Goal: Information Seeking & Learning: Learn about a topic

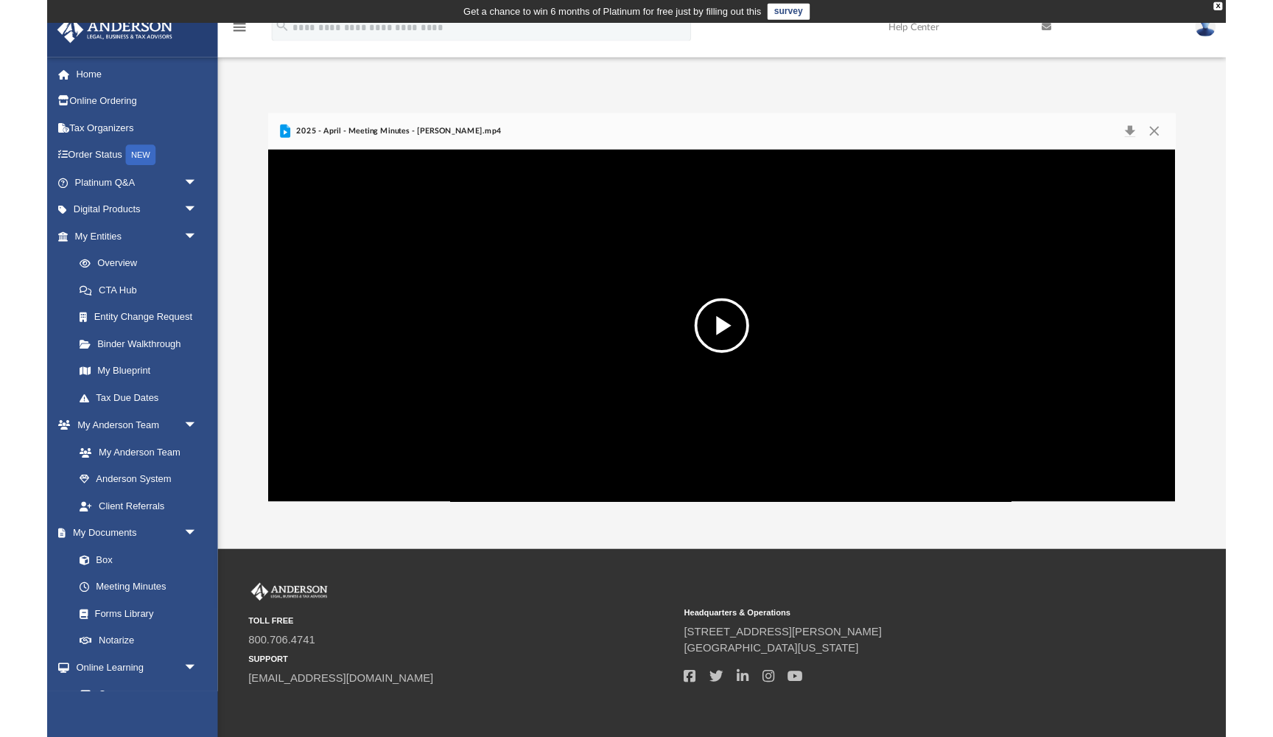
scroll to position [335, 980]
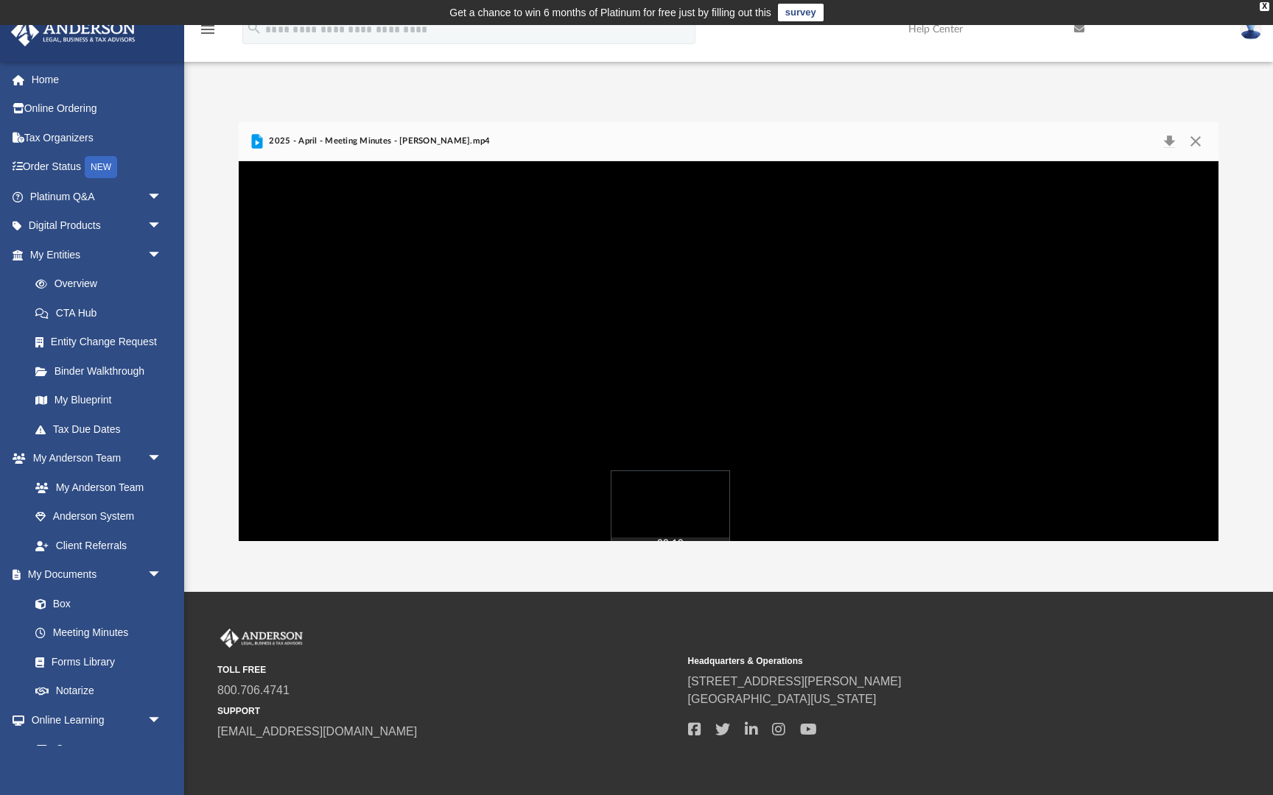
drag, startPoint x: 420, startPoint y: 720, endPoint x: 396, endPoint y: 721, distance: 24.3
click at [396, 563] on div "Media Slider" at bounding box center [729, 558] width 980 height 12
click at [396, 559] on div "Media Slider" at bounding box center [728, 558] width 1249 height 2
click at [246, 593] on button "Pause" at bounding box center [262, 577] width 33 height 29
click at [246, 593] on button "Play" at bounding box center [262, 577] width 33 height 29
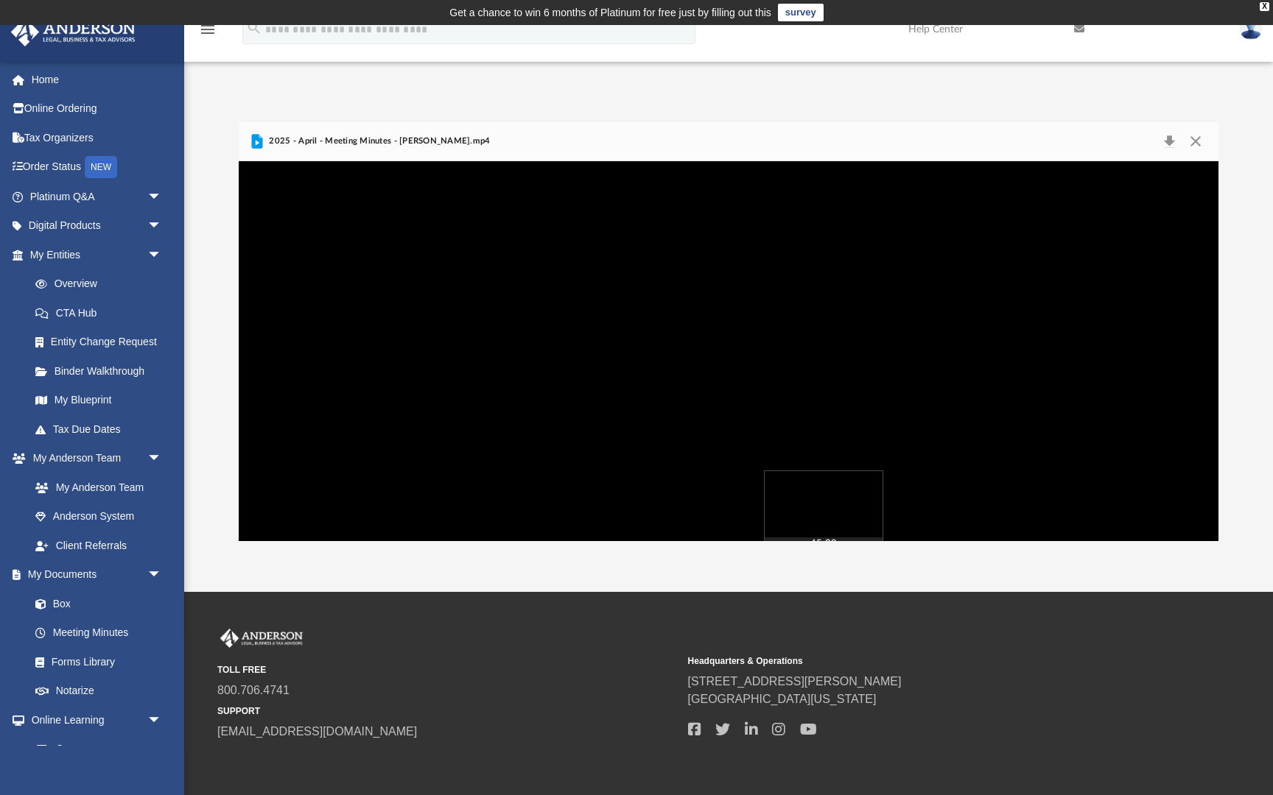
click at [584, 541] on div "Autoplay Disabled Speed Normal Quality Auto Subtitles/CC Off Audio Autoplay Dis…" at bounding box center [729, 351] width 980 height 380
click at [336, 541] on div "File preview" at bounding box center [729, 351] width 980 height 380
click at [546, 541] on div "File preview" at bounding box center [729, 351] width 980 height 380
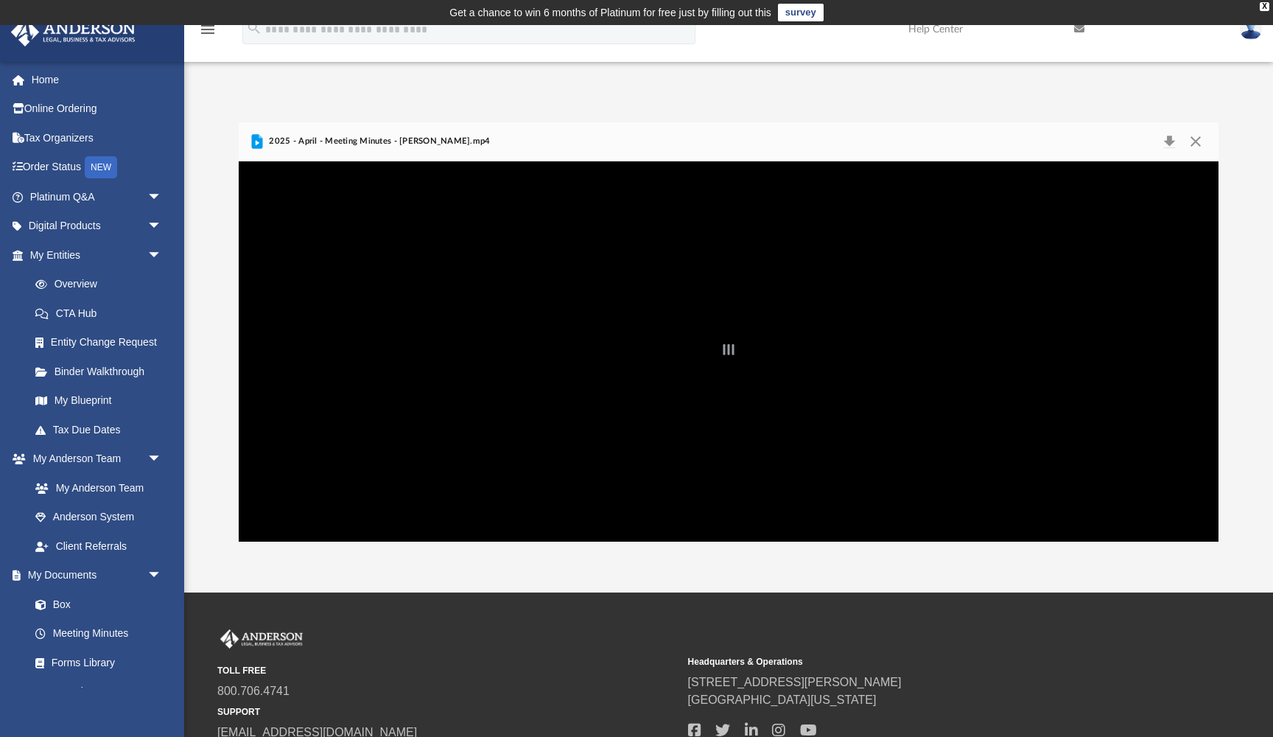
click at [591, 365] on div "File preview" at bounding box center [729, 351] width 980 height 380
click at [1192, 140] on button "Close" at bounding box center [1195, 141] width 27 height 21
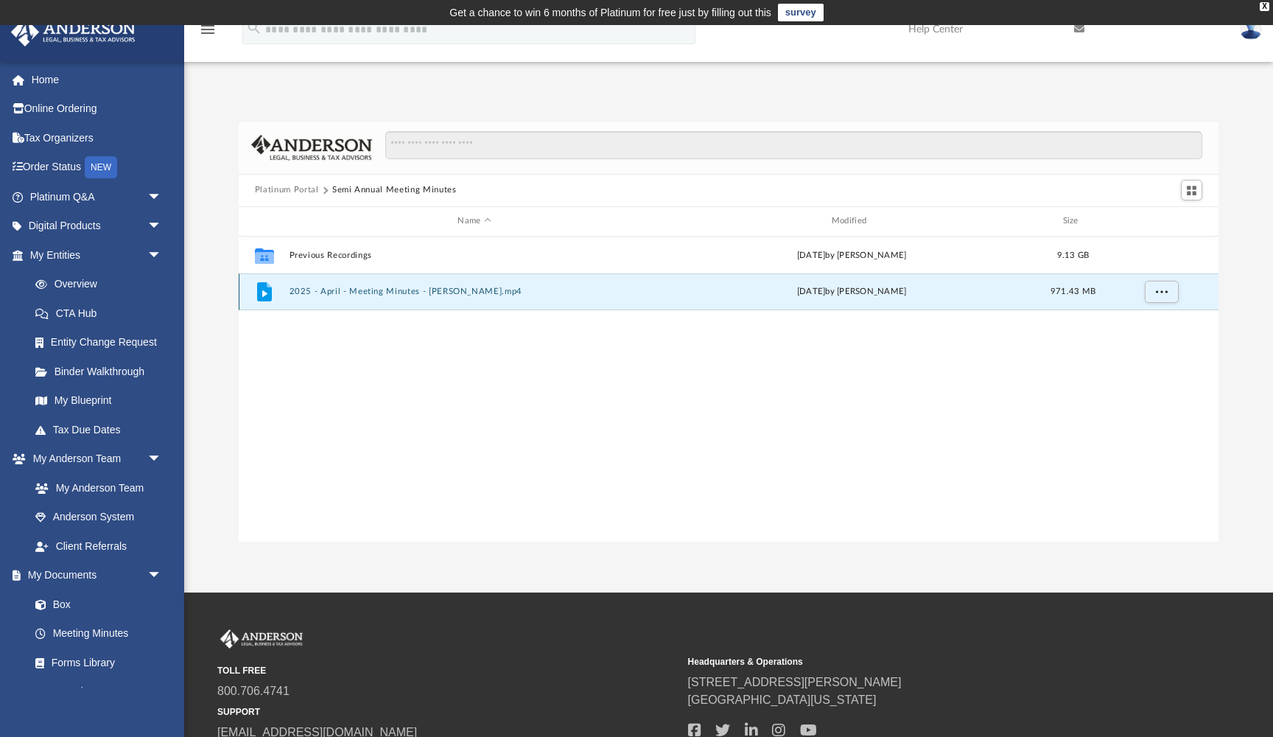
click at [421, 293] on button "2025 - April - Meeting Minutes - EJ McCaffrey.mp4" at bounding box center [474, 292] width 370 height 10
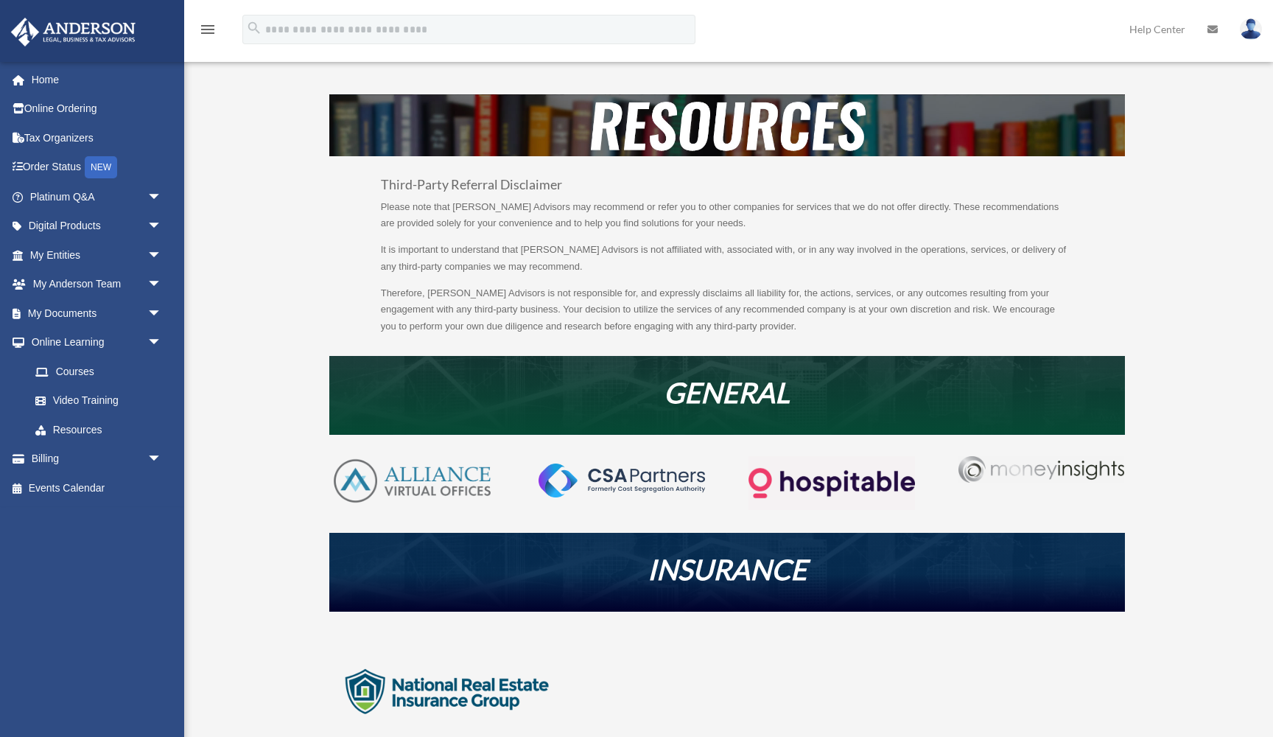
scroll to position [154, 0]
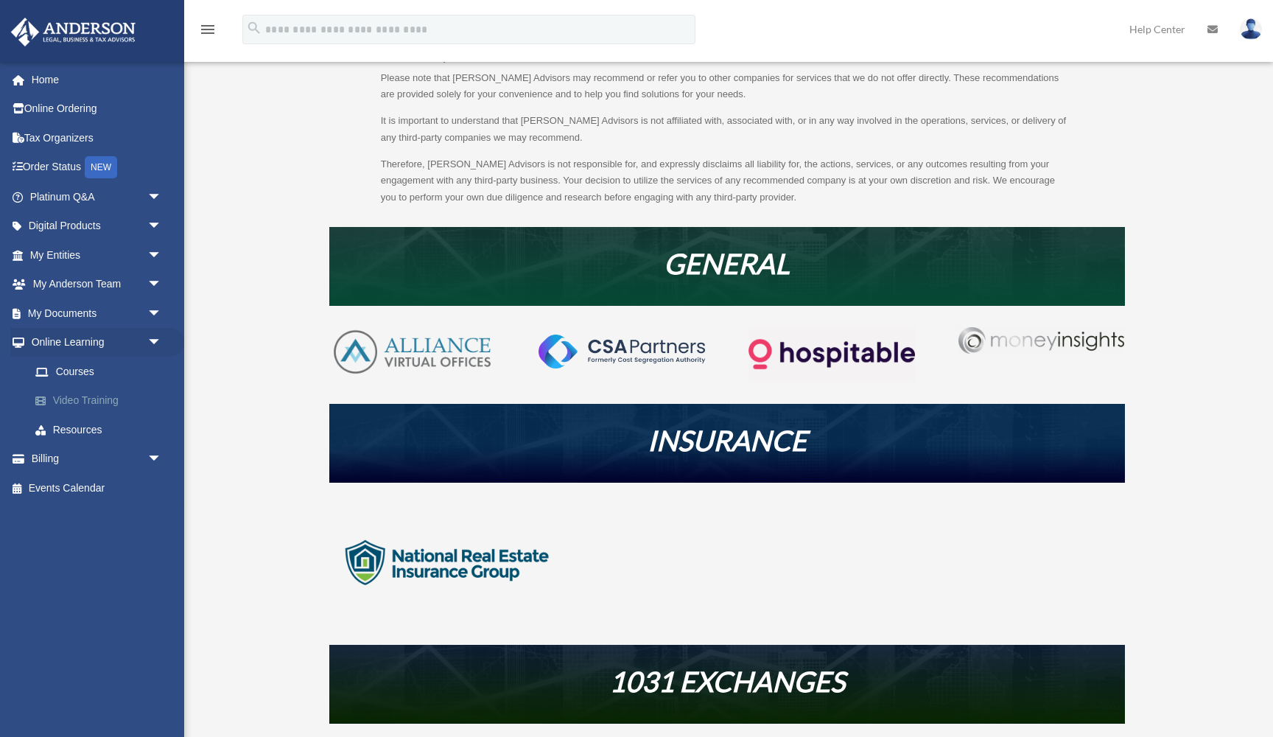
click at [83, 391] on link "Video Training" at bounding box center [103, 400] width 164 height 29
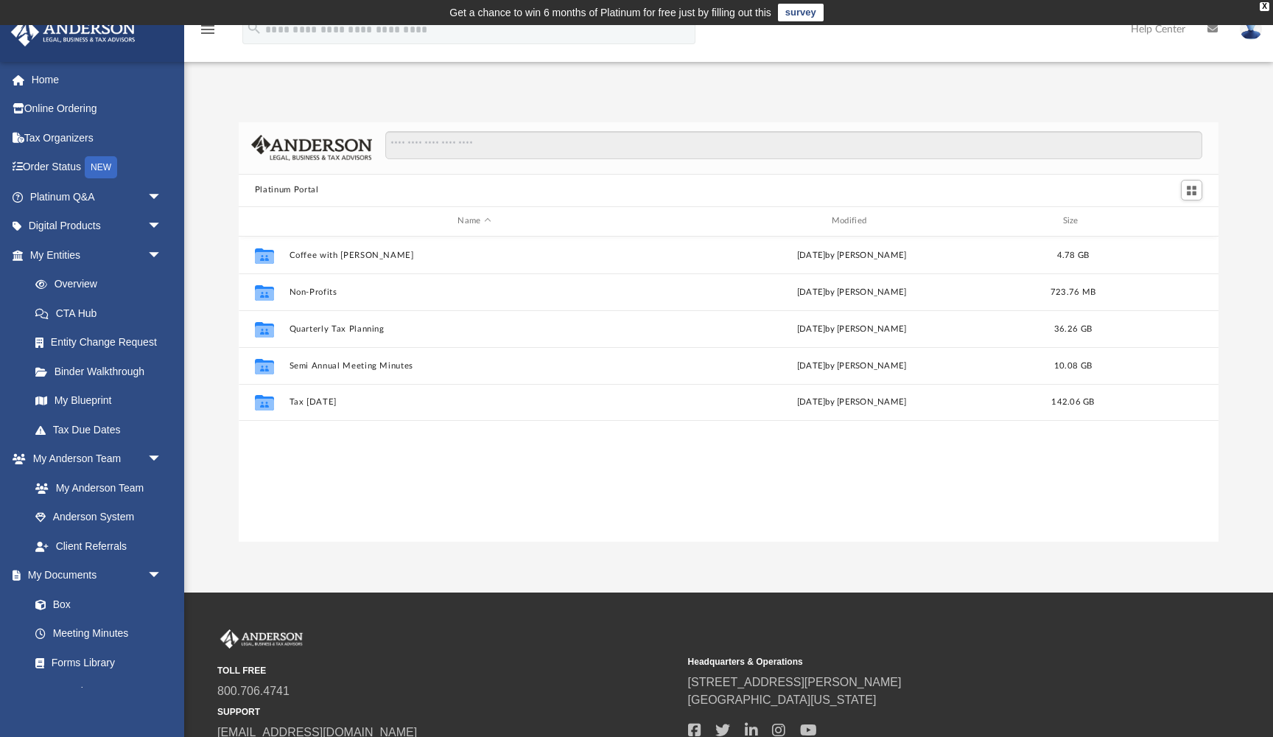
scroll to position [335, 980]
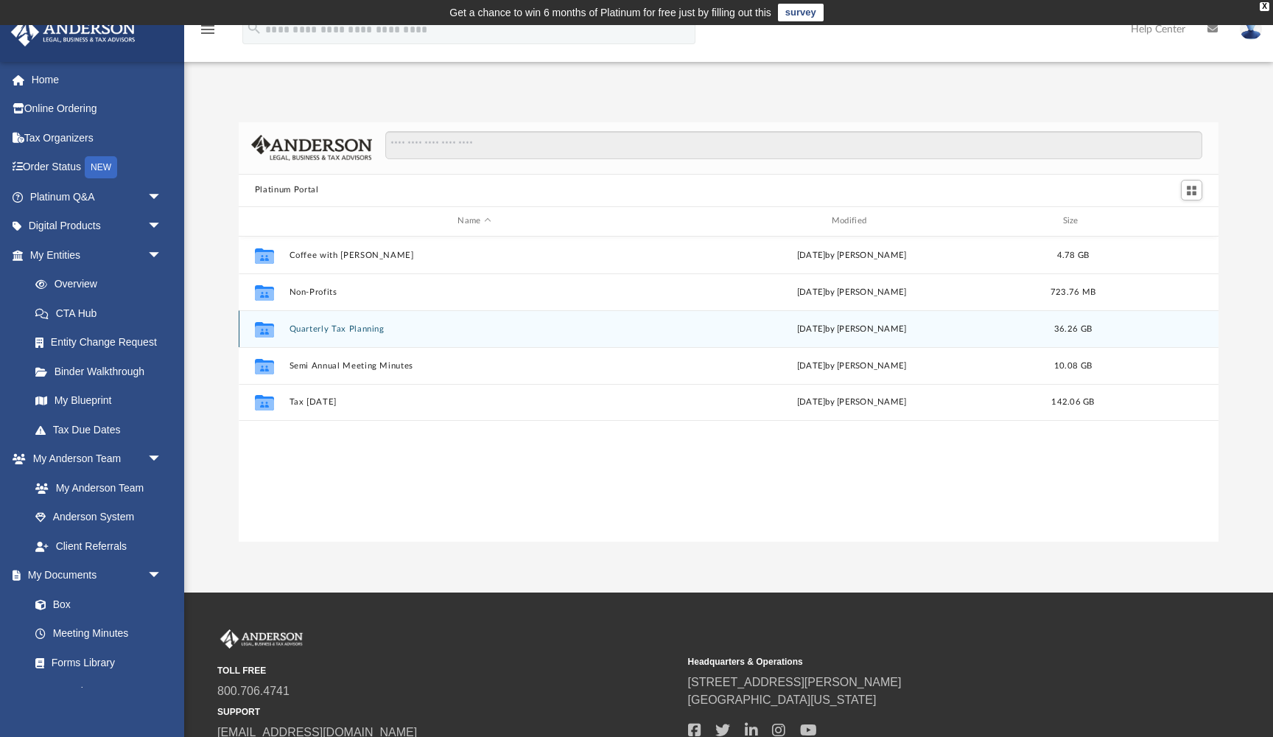
click at [351, 328] on button "Quarterly Tax Planning" at bounding box center [474, 329] width 370 height 10
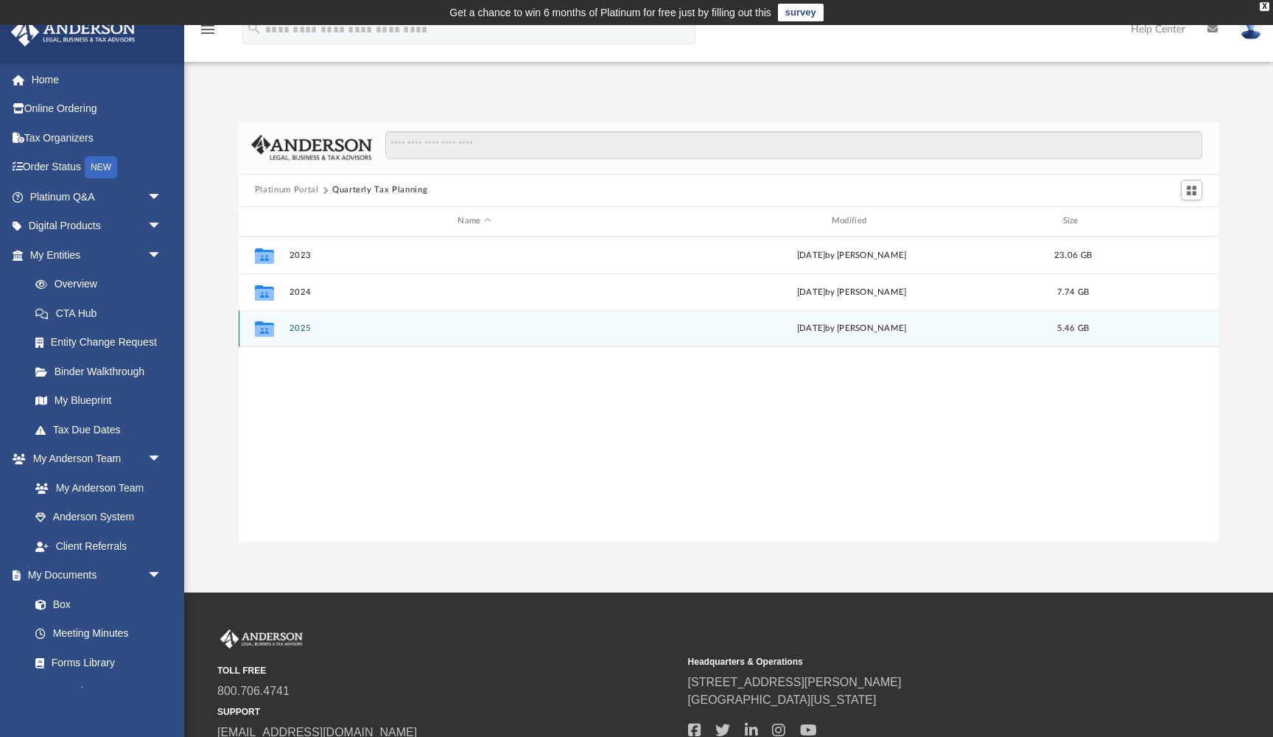
click at [267, 329] on icon "grid" at bounding box center [264, 331] width 19 height 12
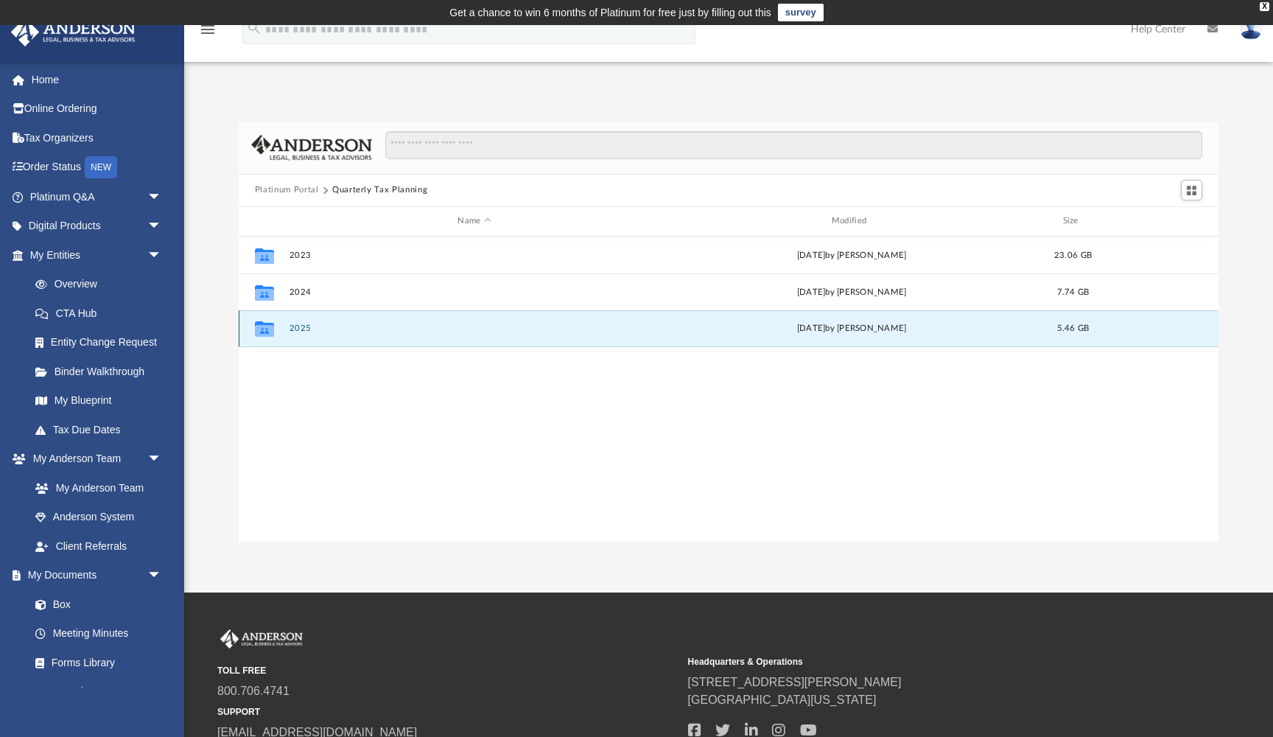
click at [265, 330] on icon "grid" at bounding box center [264, 331] width 19 height 12
click at [309, 328] on button "2025" at bounding box center [474, 328] width 370 height 10
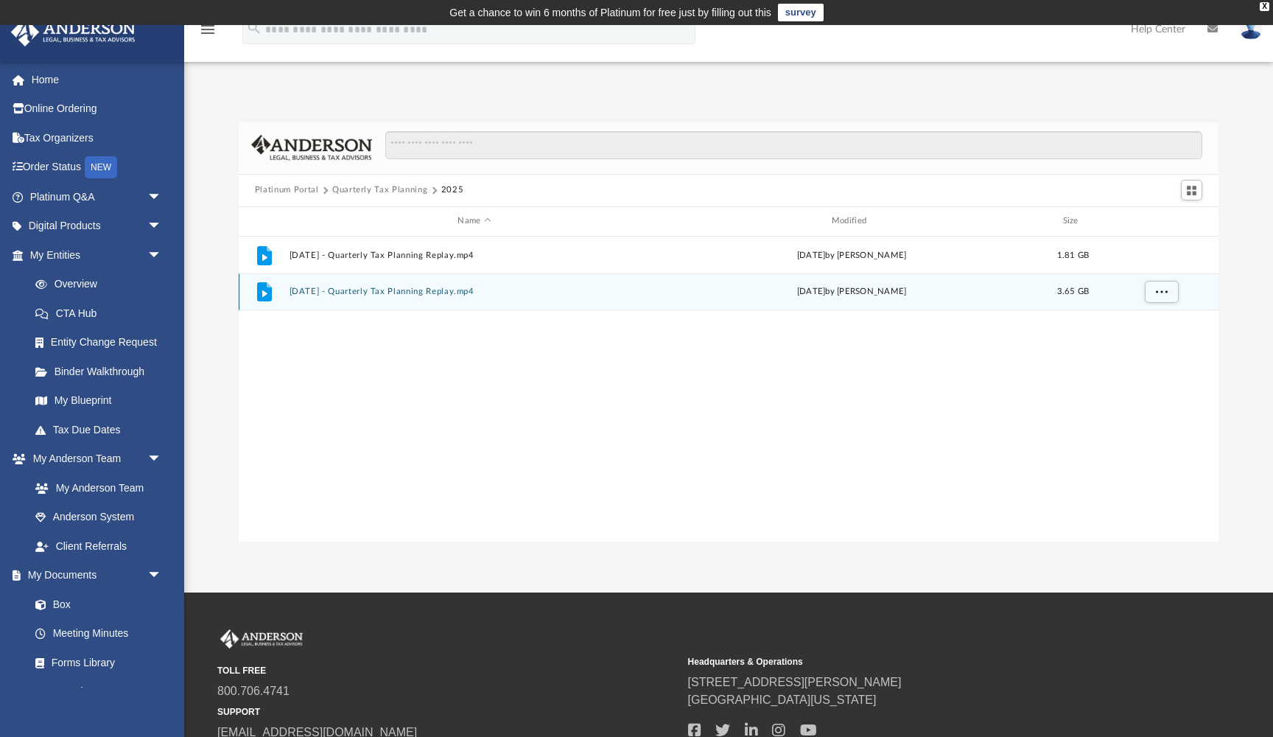
click at [443, 291] on button "[DATE] - Quarterly Tax Planning Replay.mp4" at bounding box center [474, 292] width 370 height 10
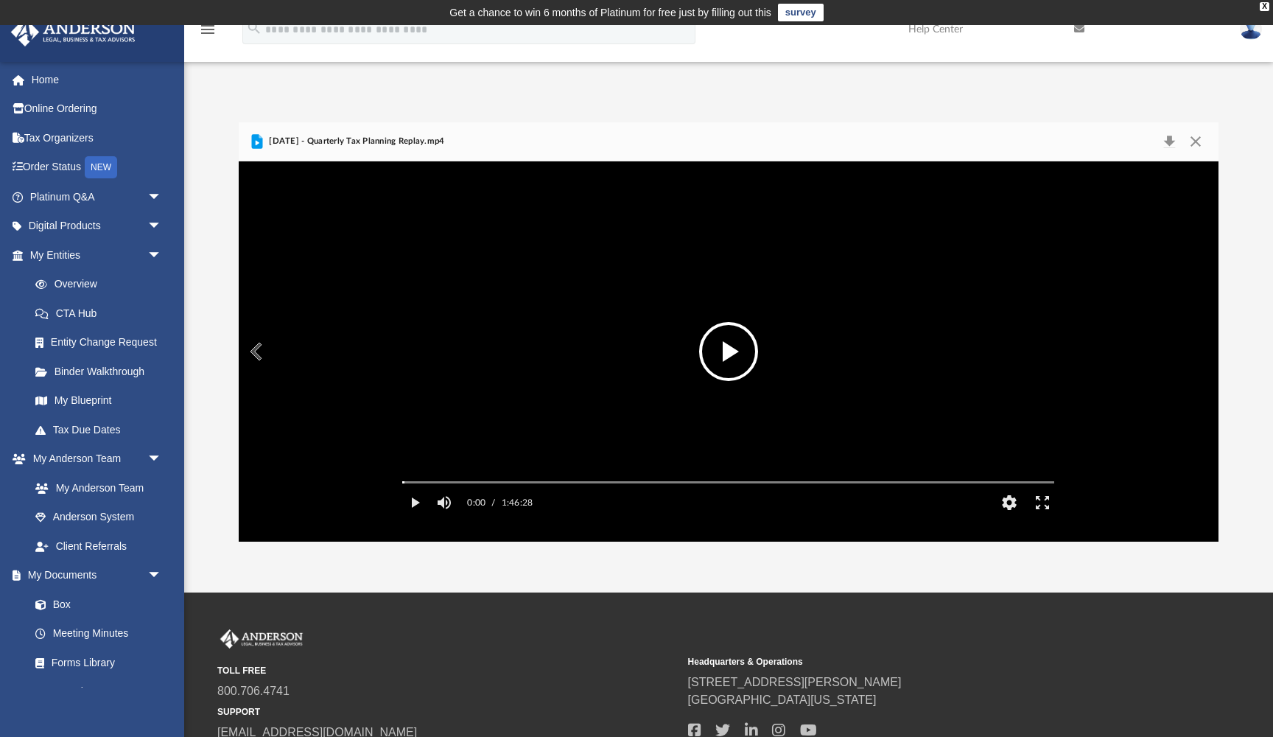
click at [252, 348] on button "Preview" at bounding box center [255, 351] width 32 height 41
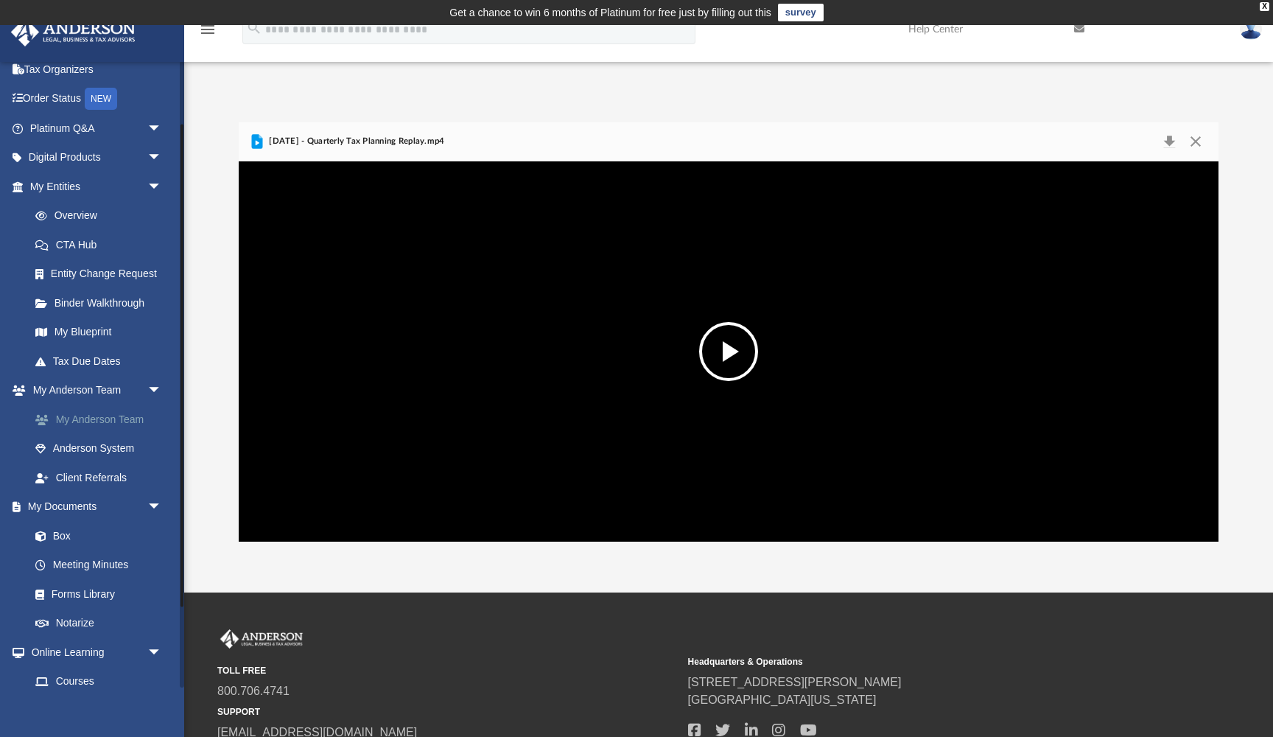
scroll to position [88, 0]
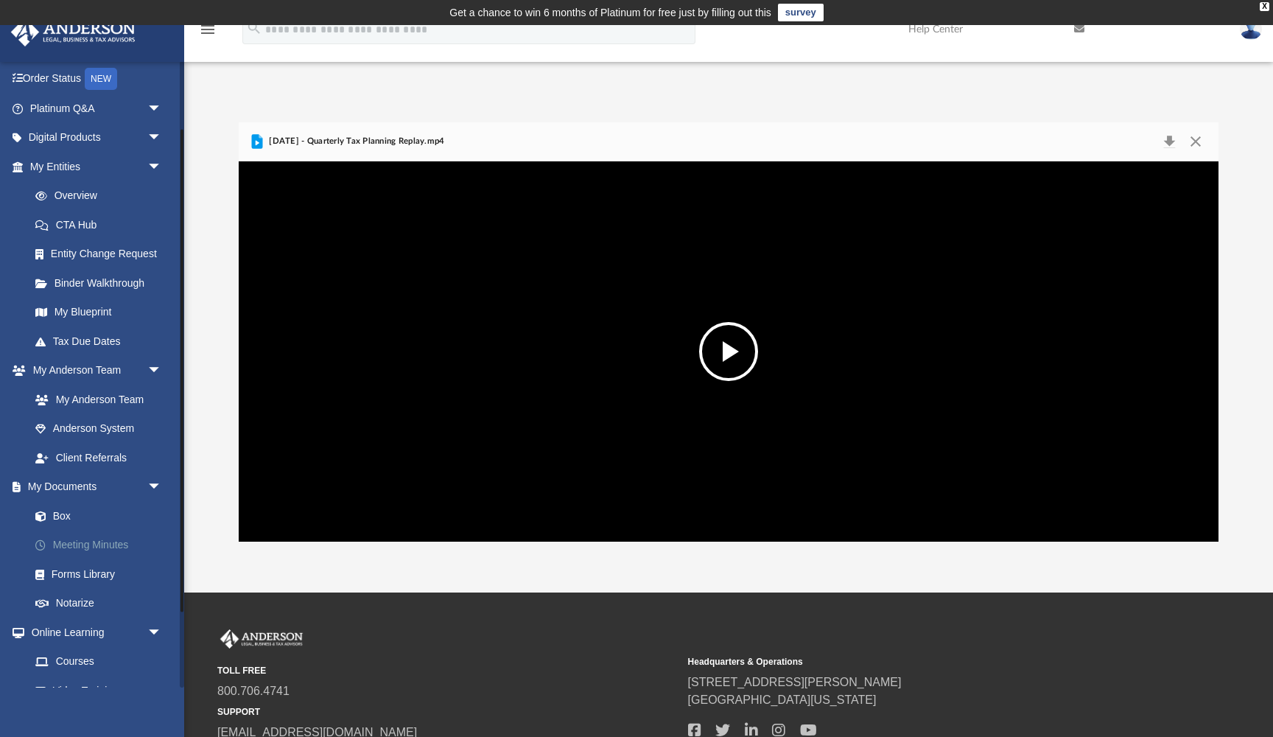
click at [108, 538] on link "Meeting Minutes" at bounding box center [103, 544] width 164 height 29
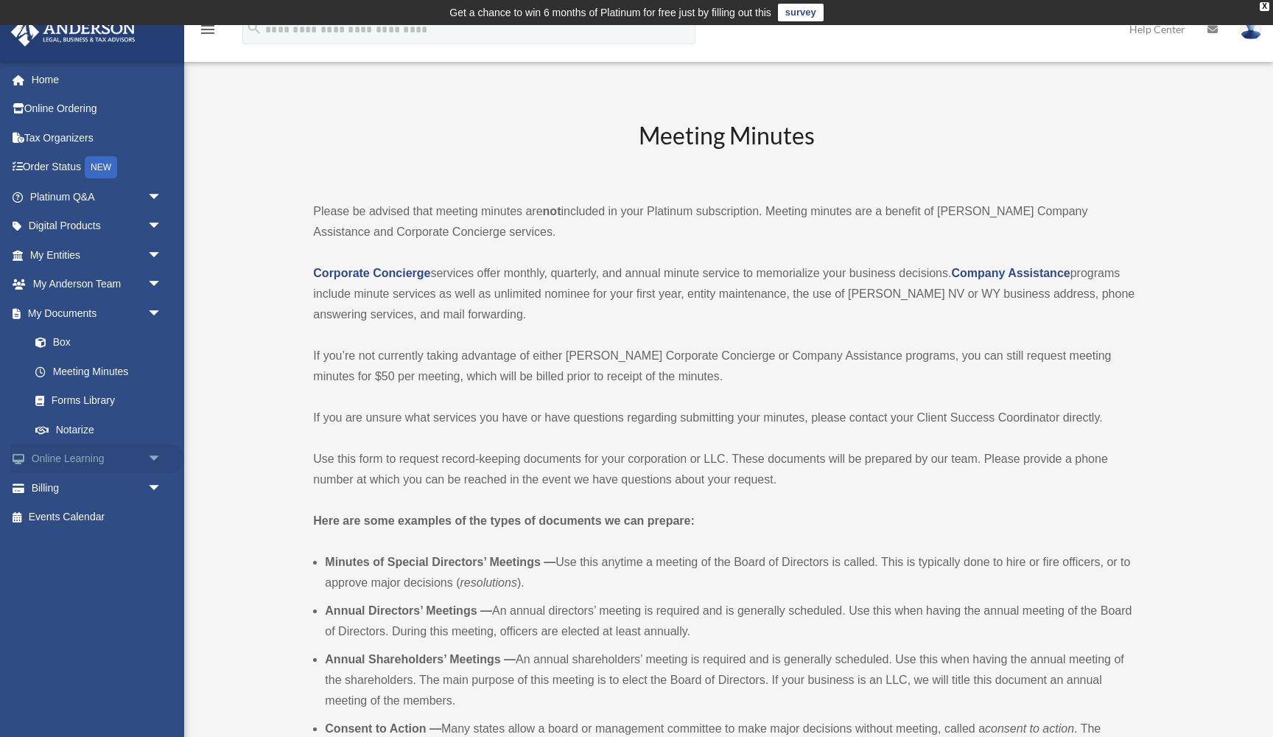
click at [96, 454] on link "Online Learning arrow_drop_down" at bounding box center [97, 458] width 174 height 29
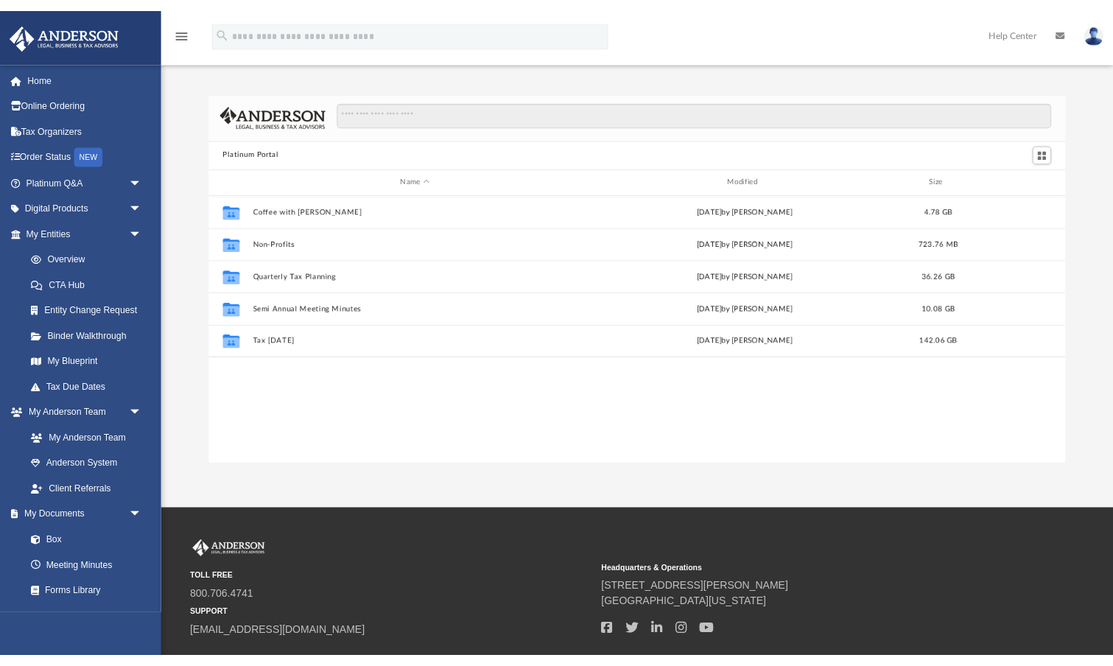
scroll to position [335, 980]
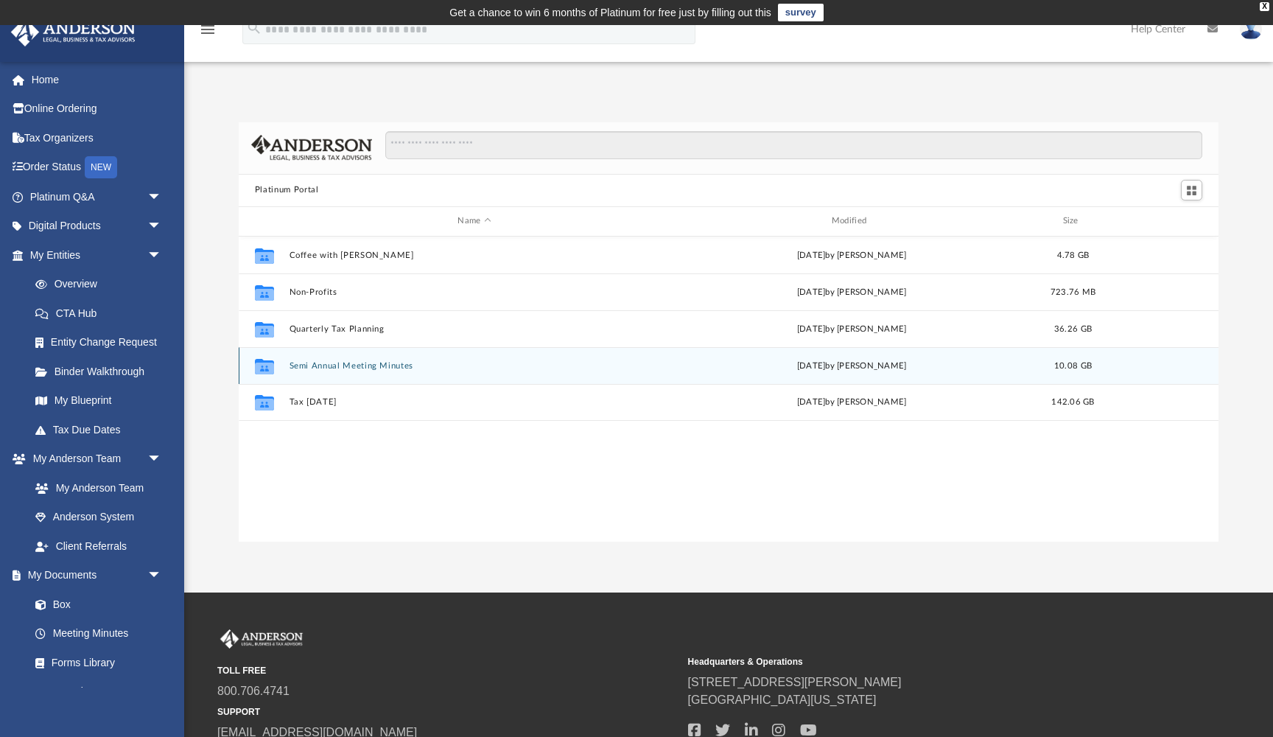
click at [309, 362] on button "Semi Annual Meeting Minutes" at bounding box center [474, 366] width 370 height 10
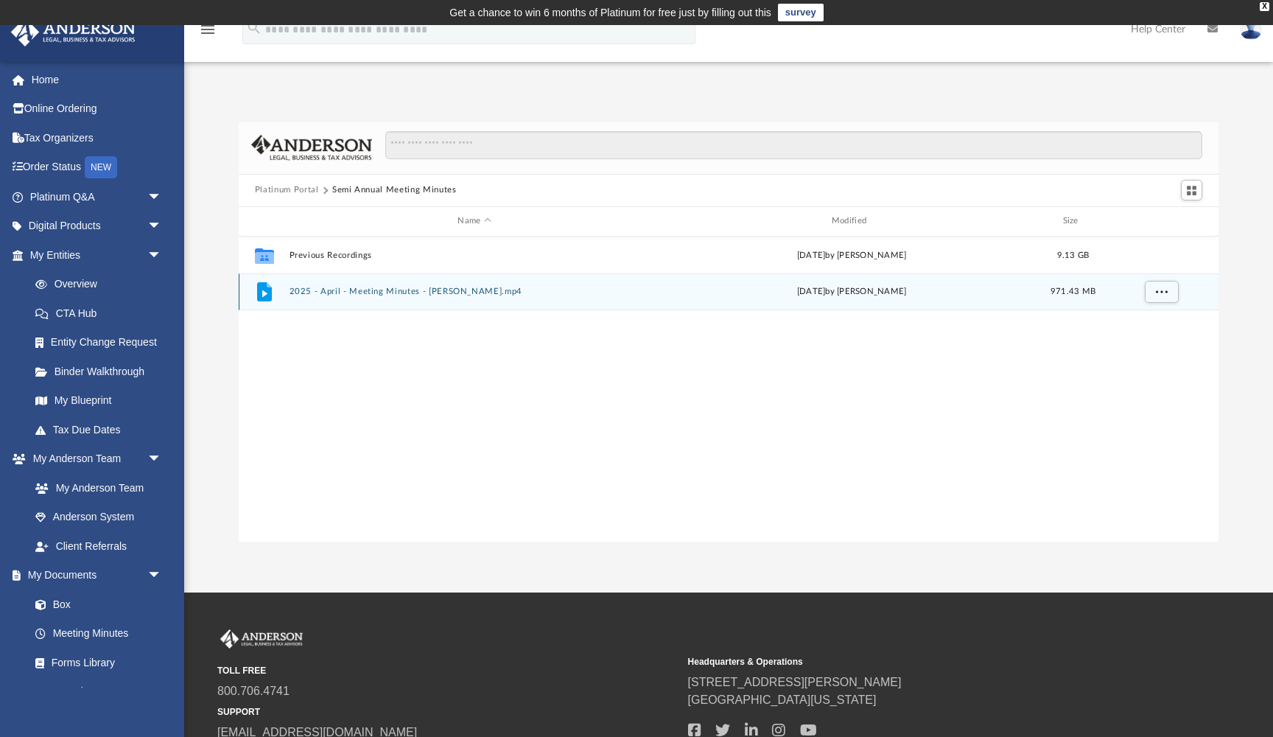
click at [362, 290] on button "2025 - April - Meeting Minutes - EJ McCaffrey.mp4" at bounding box center [474, 292] width 370 height 10
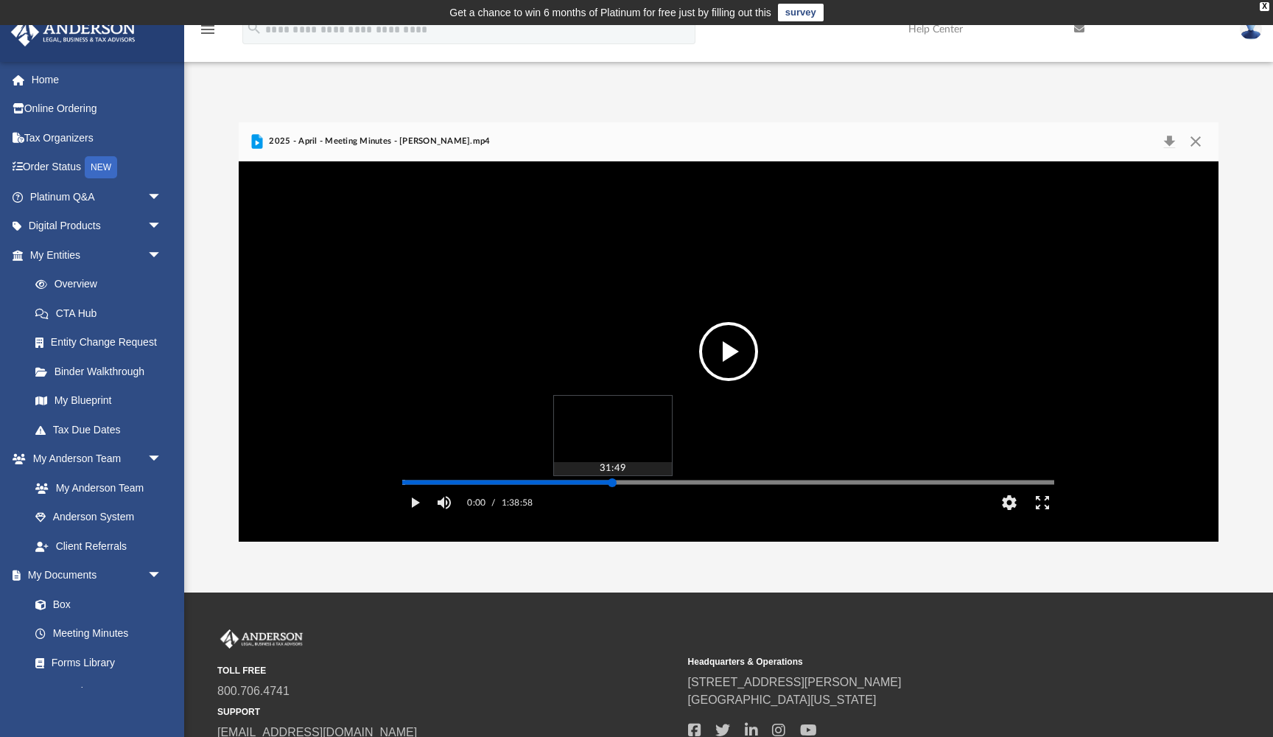
click at [612, 483] on div "Media Slider" at bounding box center [728, 482] width 652 height 2
click at [416, 517] on button "Play" at bounding box center [414, 502] width 33 height 29
click at [419, 517] on button "Play" at bounding box center [414, 502] width 33 height 29
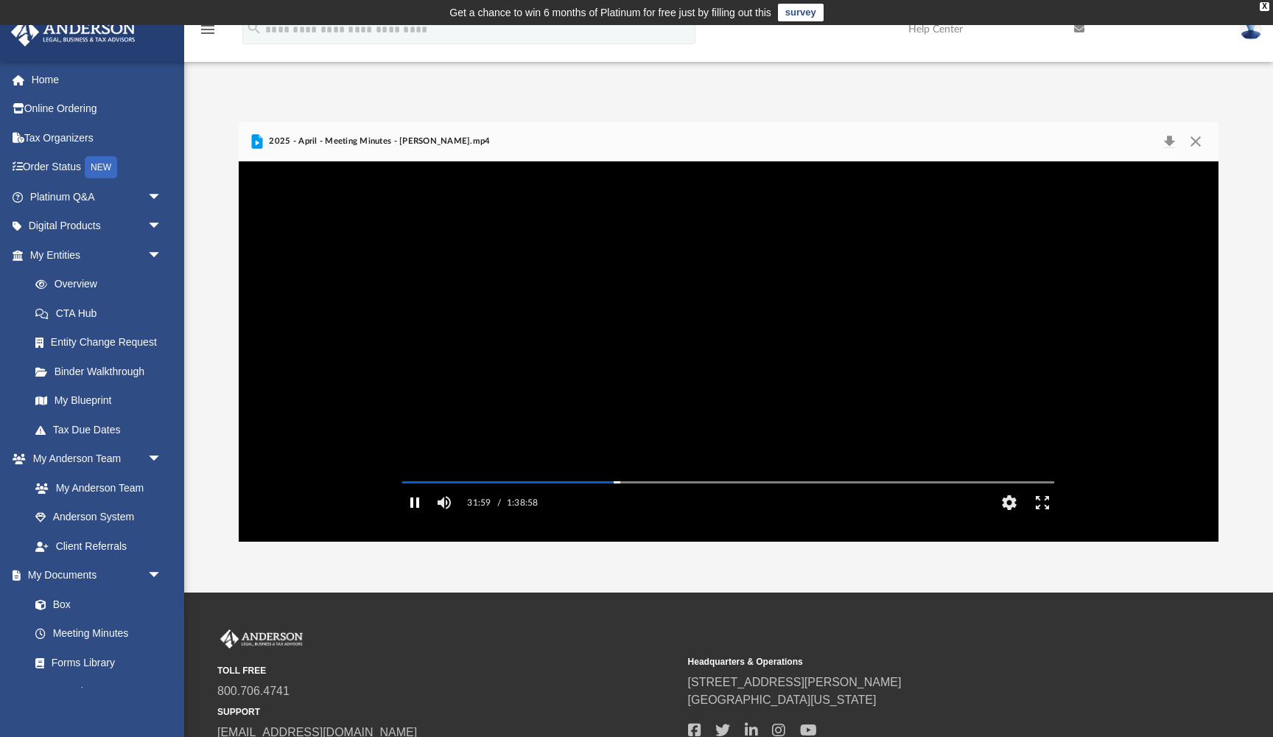
click at [419, 517] on button "Pause" at bounding box center [414, 502] width 33 height 29
click at [1041, 517] on button "Enter fullscreen" at bounding box center [1042, 502] width 33 height 29
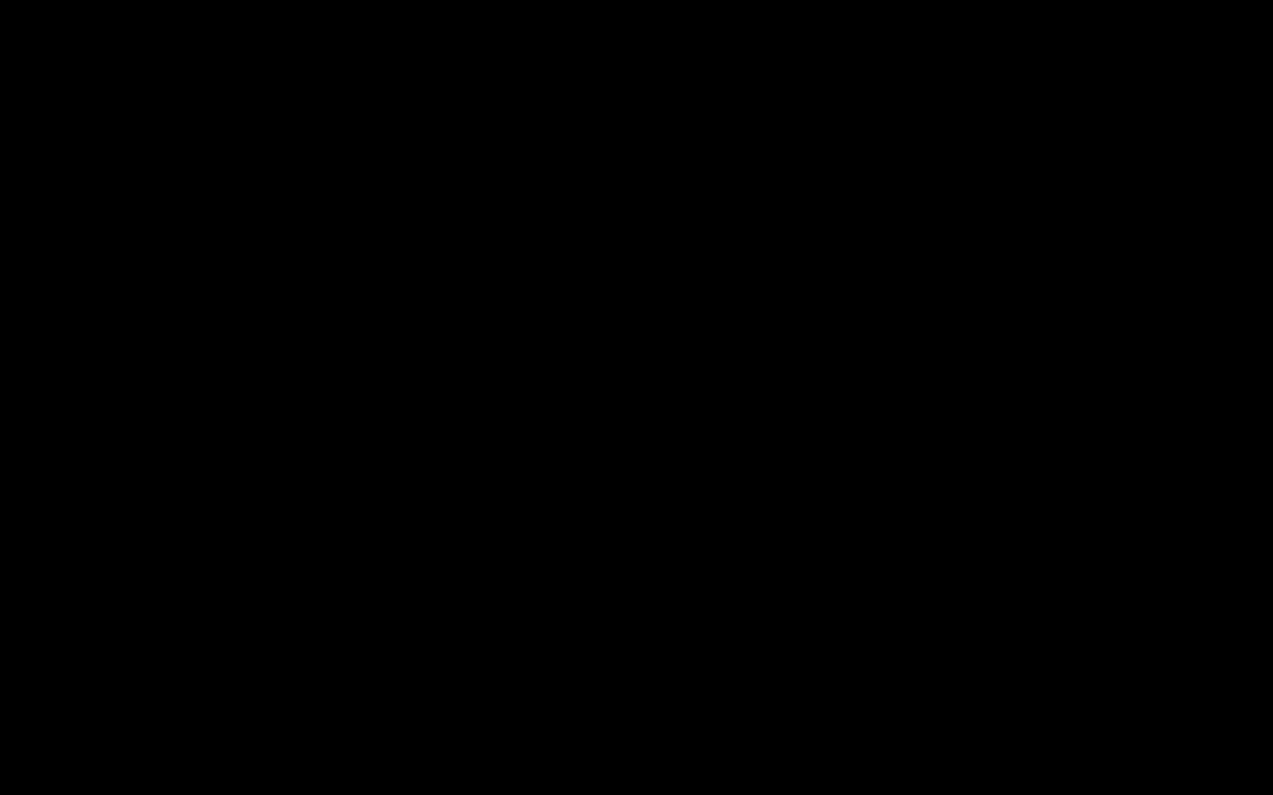
click at [1011, 390] on video "File preview" at bounding box center [636, 398] width 1273 height 636
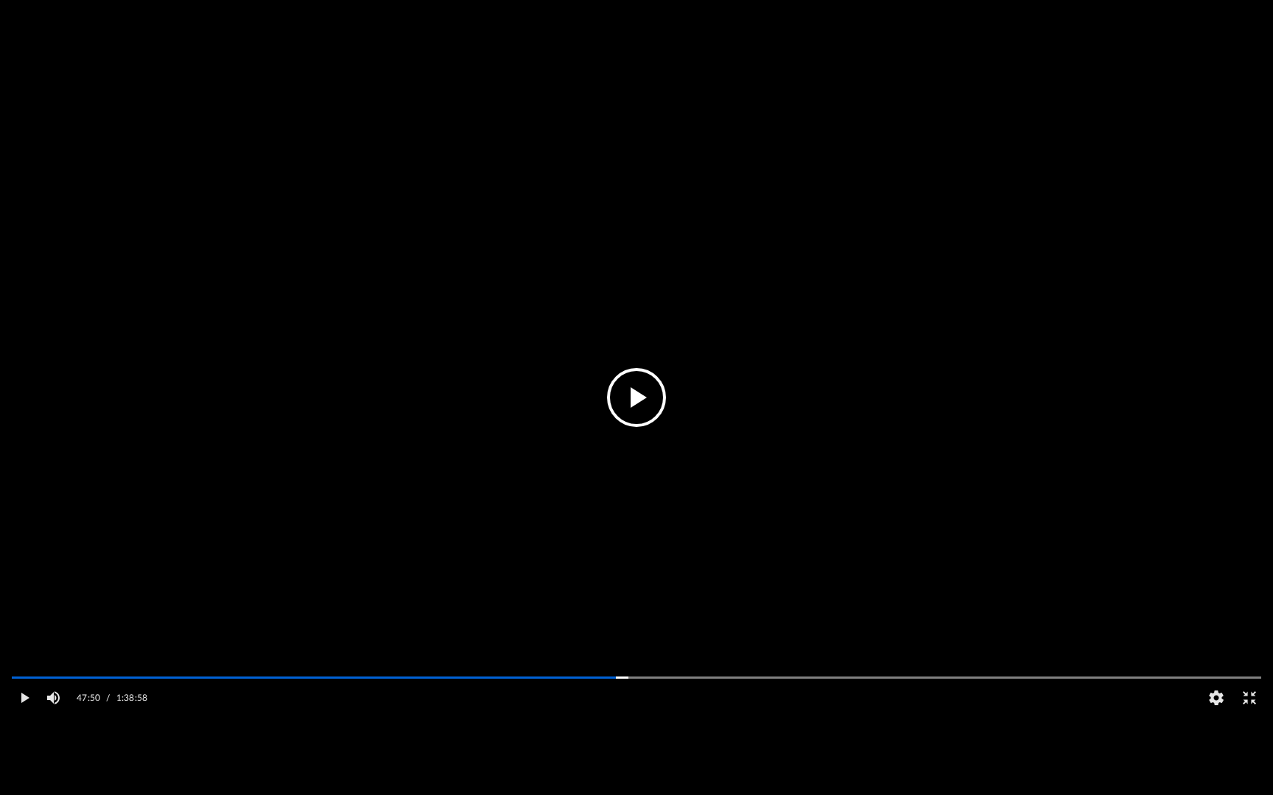
click at [333, 467] on video "File preview" at bounding box center [636, 398] width 1273 height 636
click at [23, 713] on button "Pause" at bounding box center [23, 697] width 33 height 29
click at [1217, 698] on span "HD" at bounding box center [1222, 693] width 14 height 9
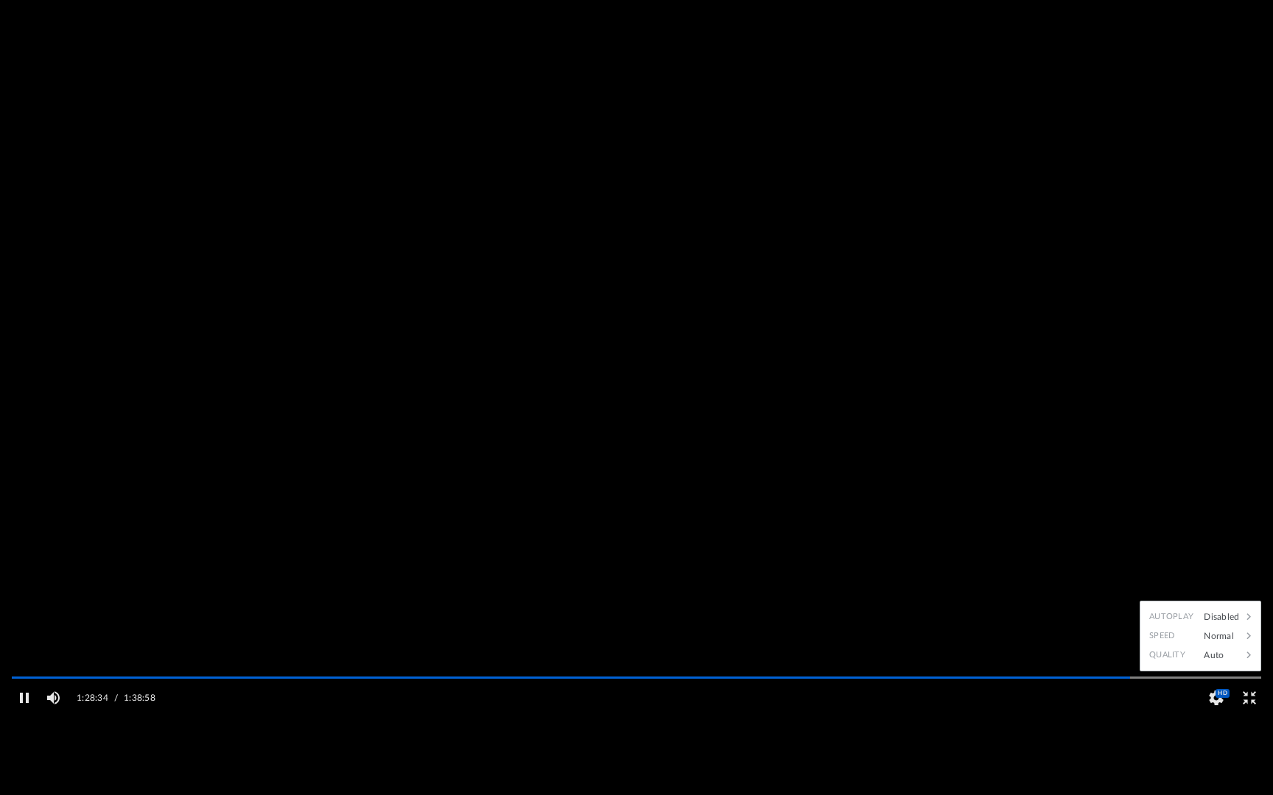
click at [1213, 619] on video "File preview" at bounding box center [636, 398] width 1273 height 636
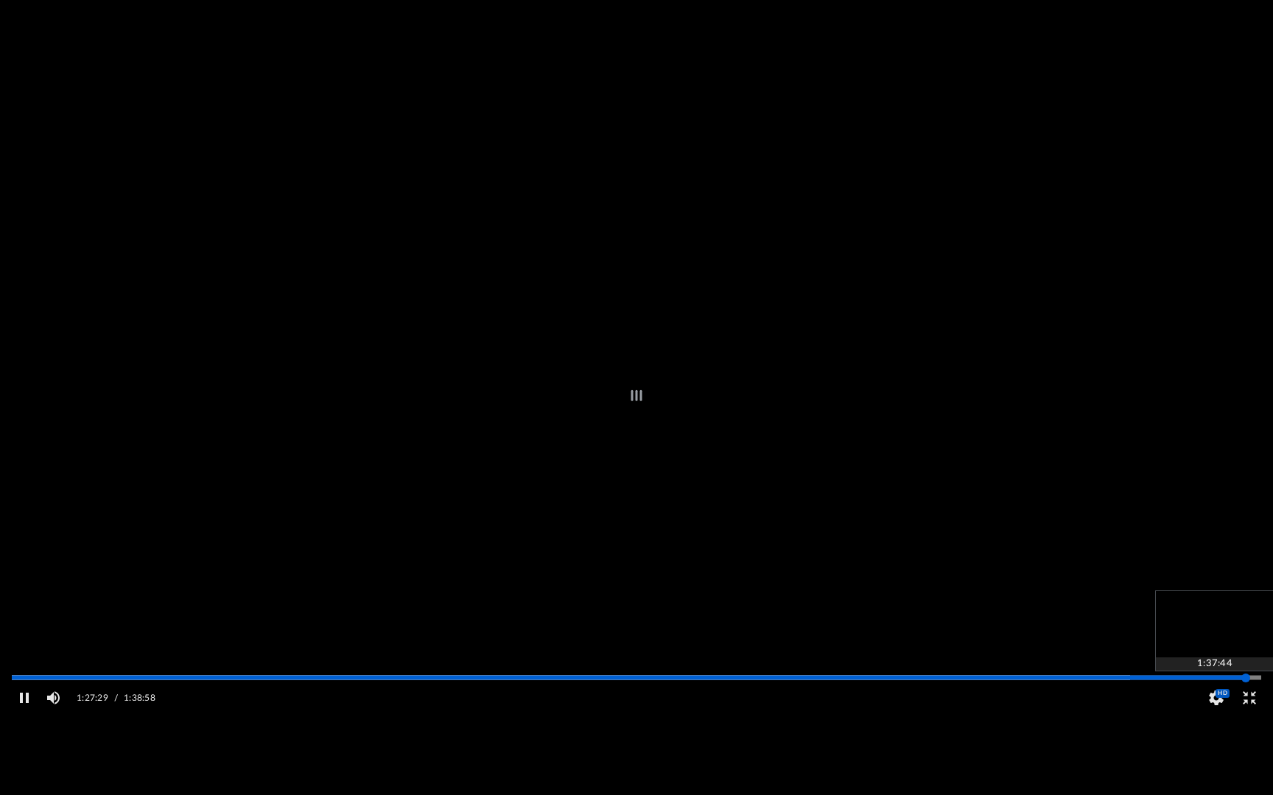
click at [1245, 720] on div "Autoplay Disabled Speed Normal Quality Auto Subtitles/CC Off Audio Autoplay Dis…" at bounding box center [636, 397] width 1273 height 795
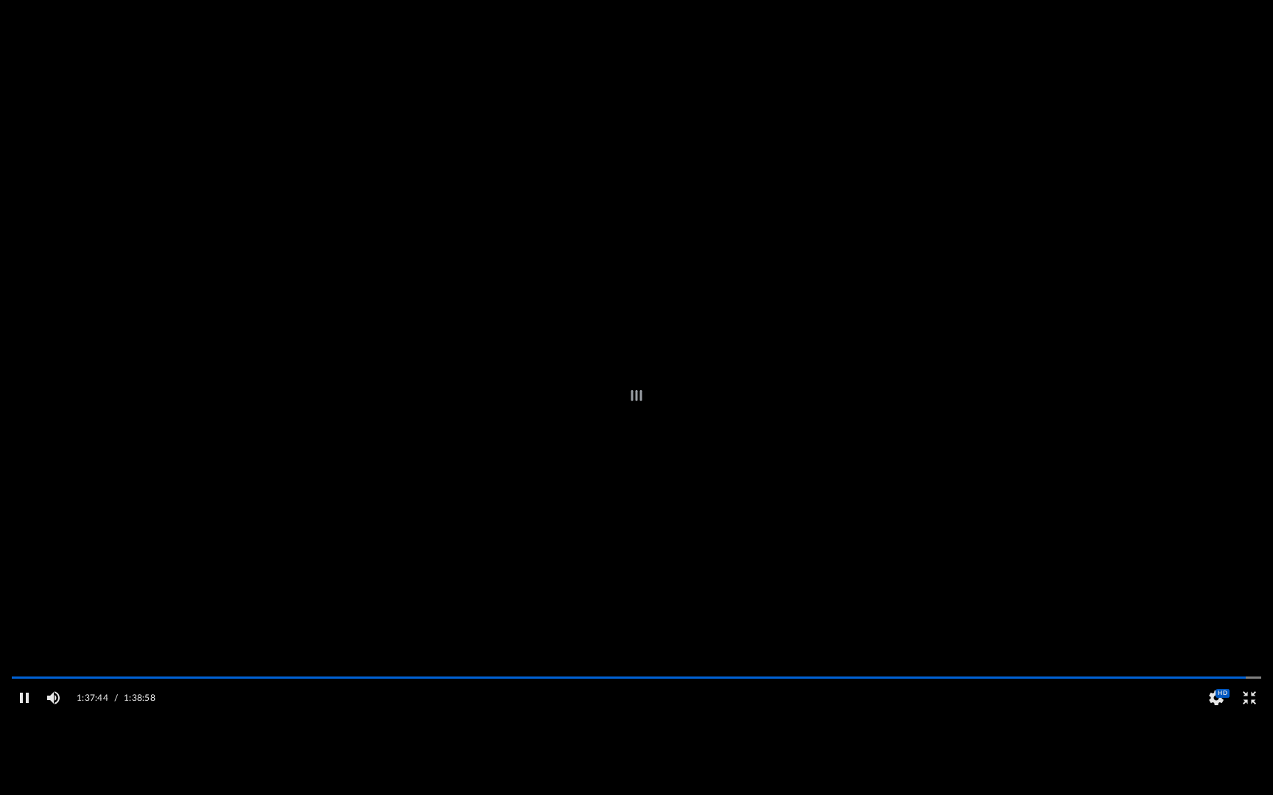
click at [1210, 717] on div "File preview" at bounding box center [636, 397] width 1273 height 795
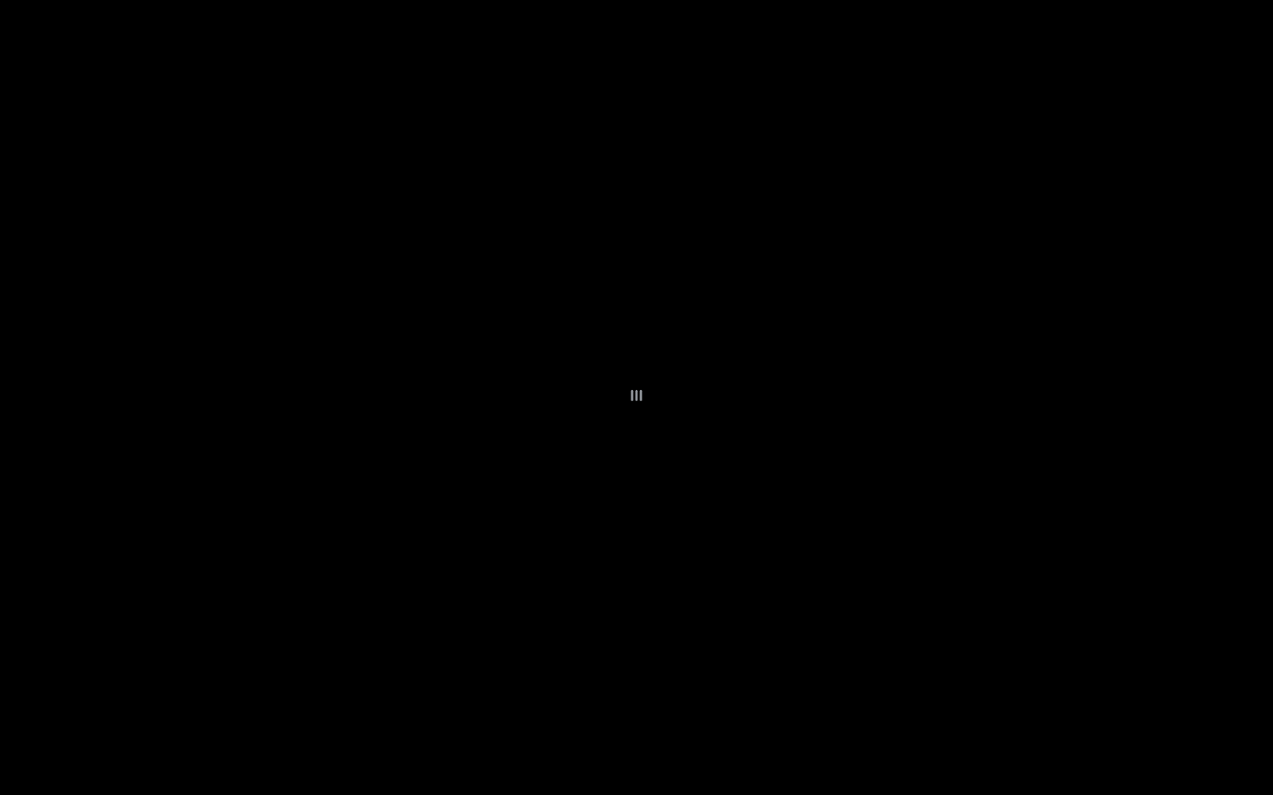
click at [1210, 721] on div "File preview" at bounding box center [636, 397] width 1273 height 795
click at [1005, 710] on div "File preview" at bounding box center [636, 397] width 1273 height 795
click at [1044, 736] on div "File preview" at bounding box center [636, 397] width 1273 height 795
click at [1041, 736] on div "File preview" at bounding box center [636, 397] width 1273 height 795
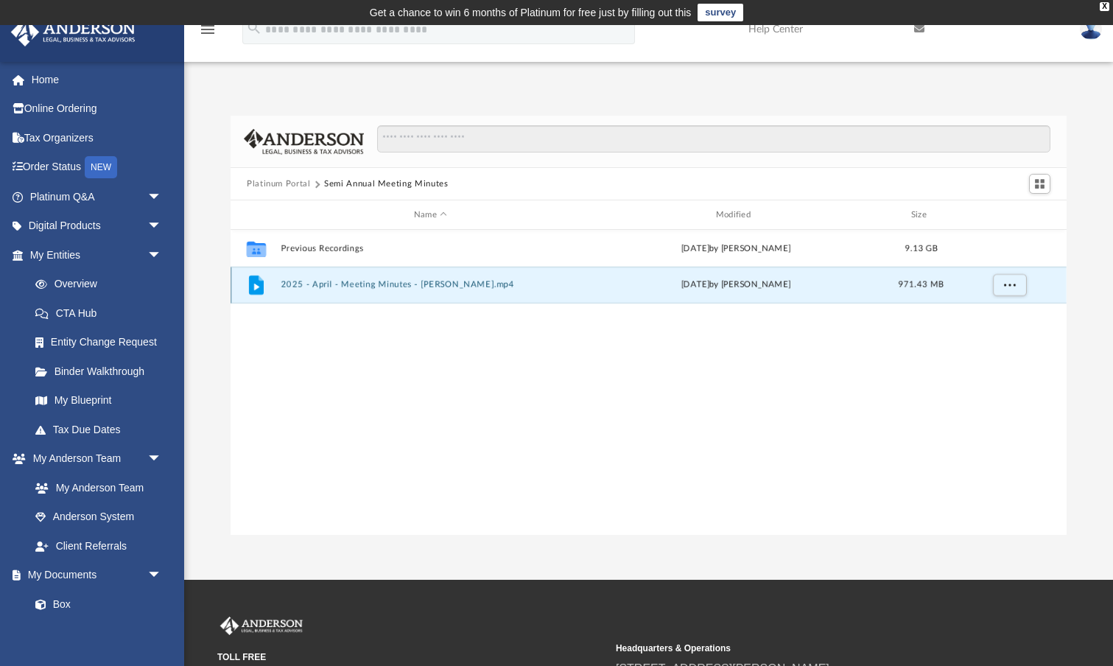
scroll to position [335, 836]
click at [519, 283] on button "2025 - April - Meeting Minutes - EJ McCaffrey.mp4" at bounding box center [430, 285] width 299 height 10
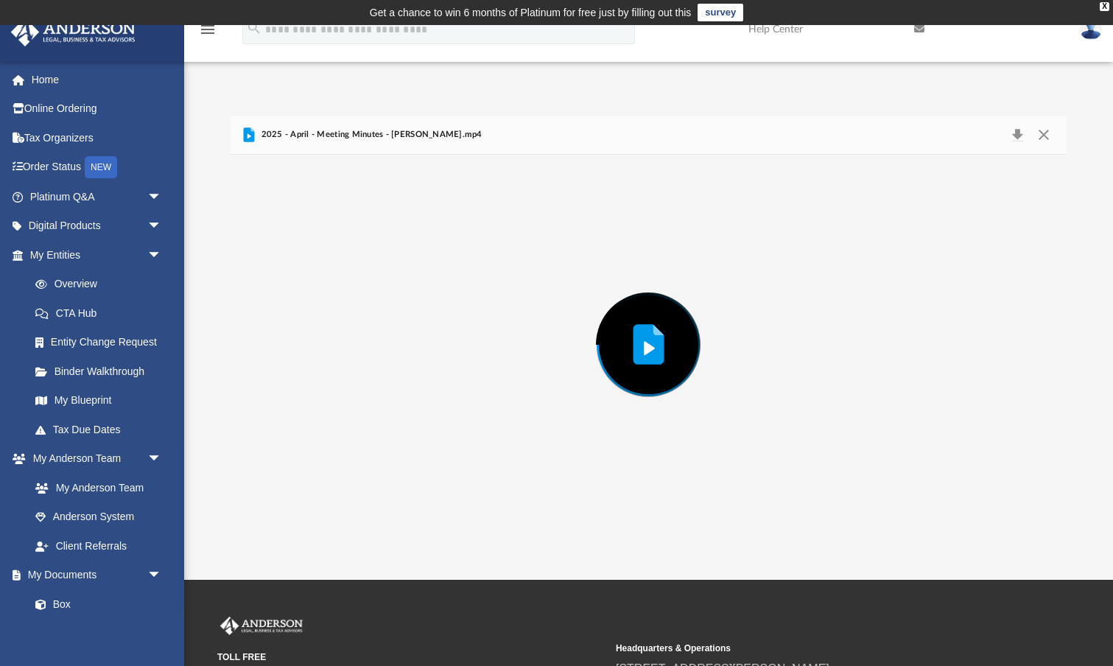
click at [655, 358] on icon "Preview" at bounding box center [648, 345] width 31 height 41
click at [1045, 133] on button "Close" at bounding box center [1043, 134] width 27 height 21
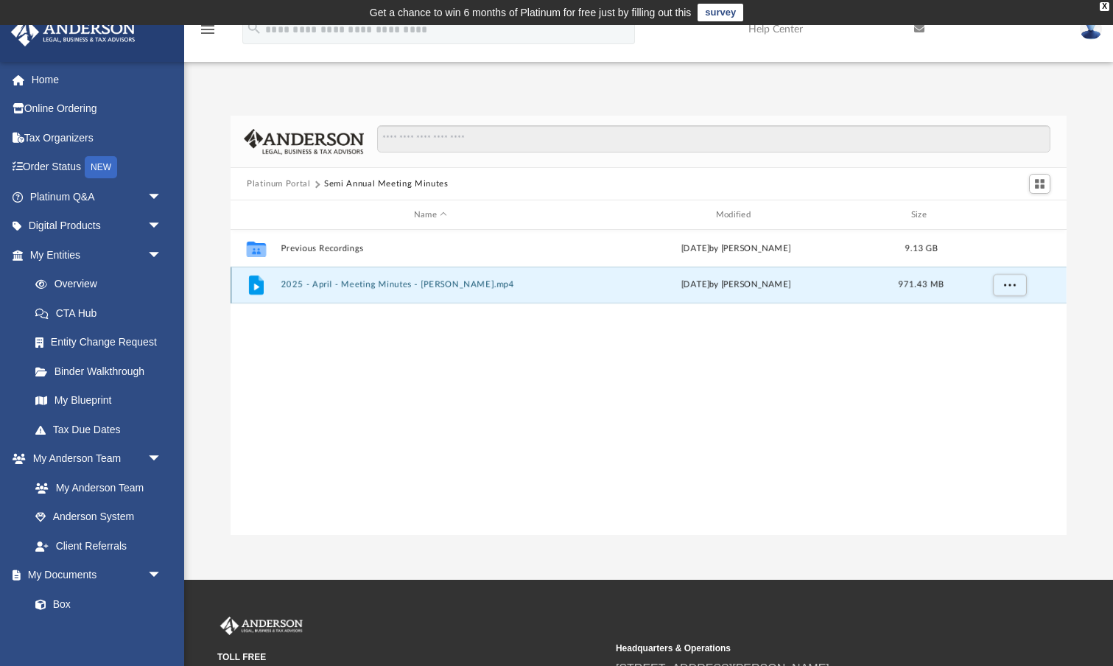
click at [491, 295] on div "File 2025 - April - Meeting Minutes - EJ McCaffrey.mp4 Fri Apr 18 2025 by Matth…" at bounding box center [649, 285] width 836 height 37
click at [254, 287] on icon "grid" at bounding box center [256, 284] width 15 height 19
click at [1007, 284] on span "More options" at bounding box center [1010, 285] width 12 height 8
click at [260, 290] on icon "grid" at bounding box center [256, 284] width 15 height 19
click at [319, 283] on button "2025 - April - Meeting Minutes - EJ McCaffrey.mp4" at bounding box center [430, 285] width 299 height 10
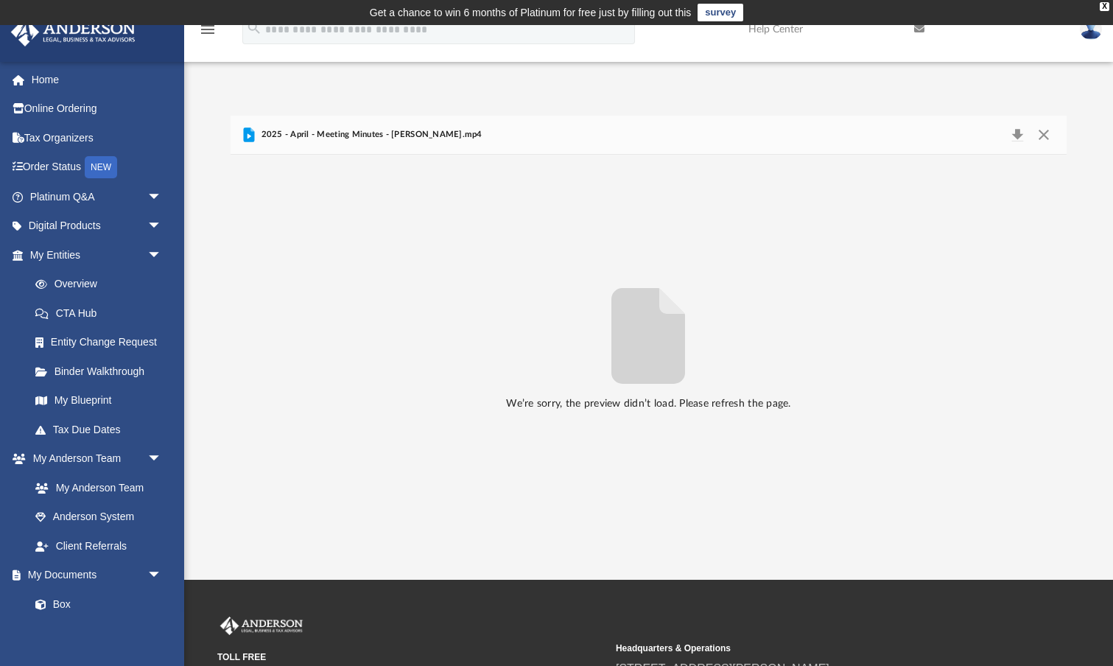
scroll to position [0, 0]
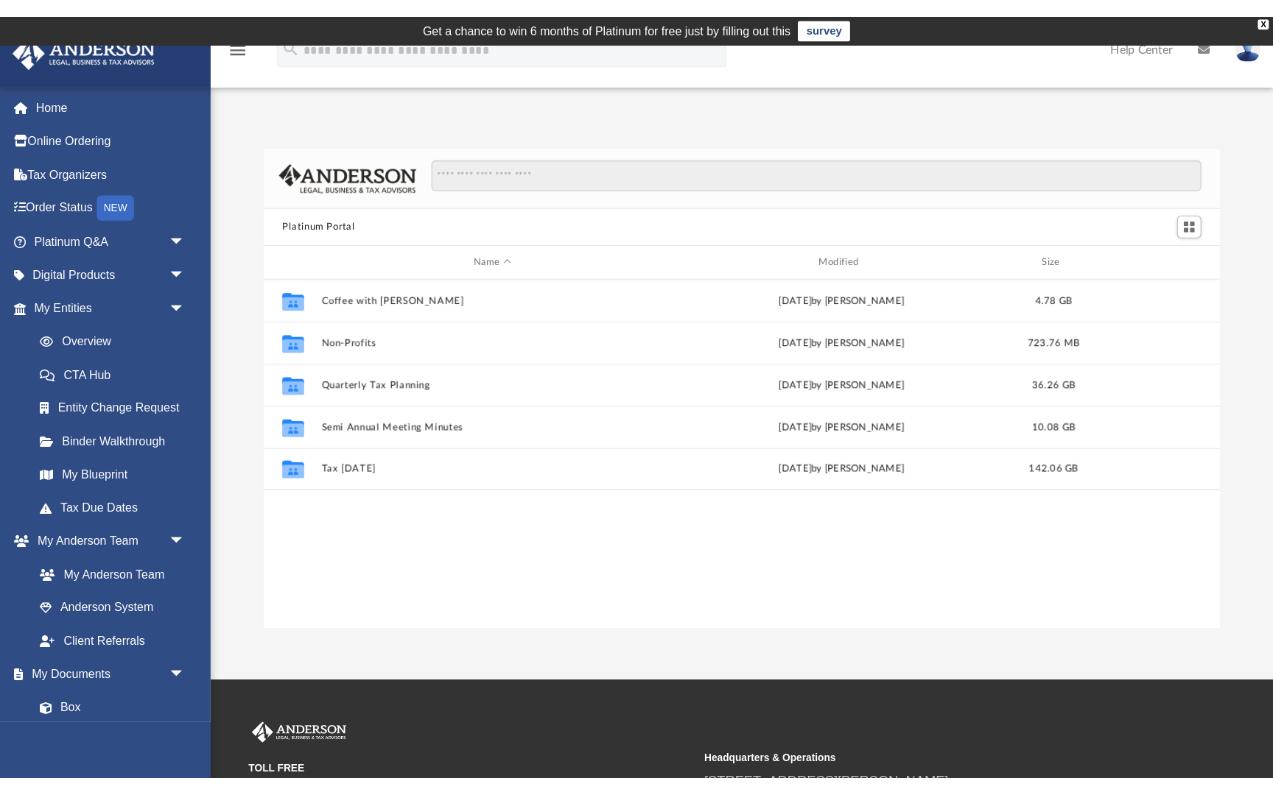
scroll to position [335, 836]
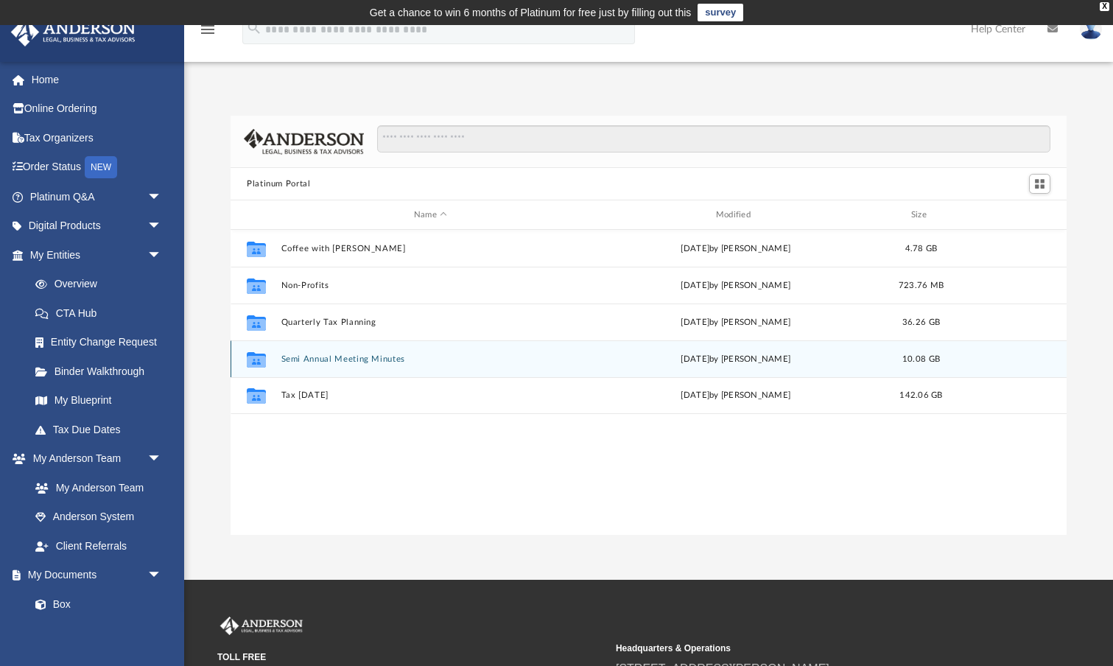
click at [390, 359] on button "Semi Annual Meeting Minutes" at bounding box center [430, 359] width 299 height 10
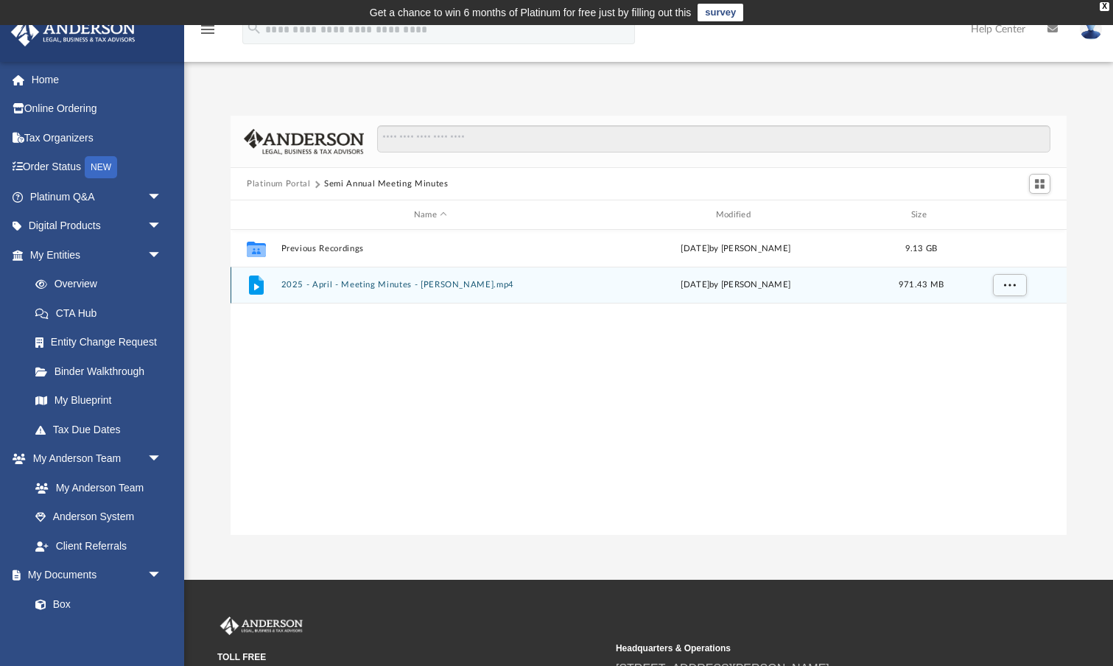
click at [414, 283] on button "2025 - April - Meeting Minutes - EJ McCaffrey.mp4" at bounding box center [430, 285] width 299 height 10
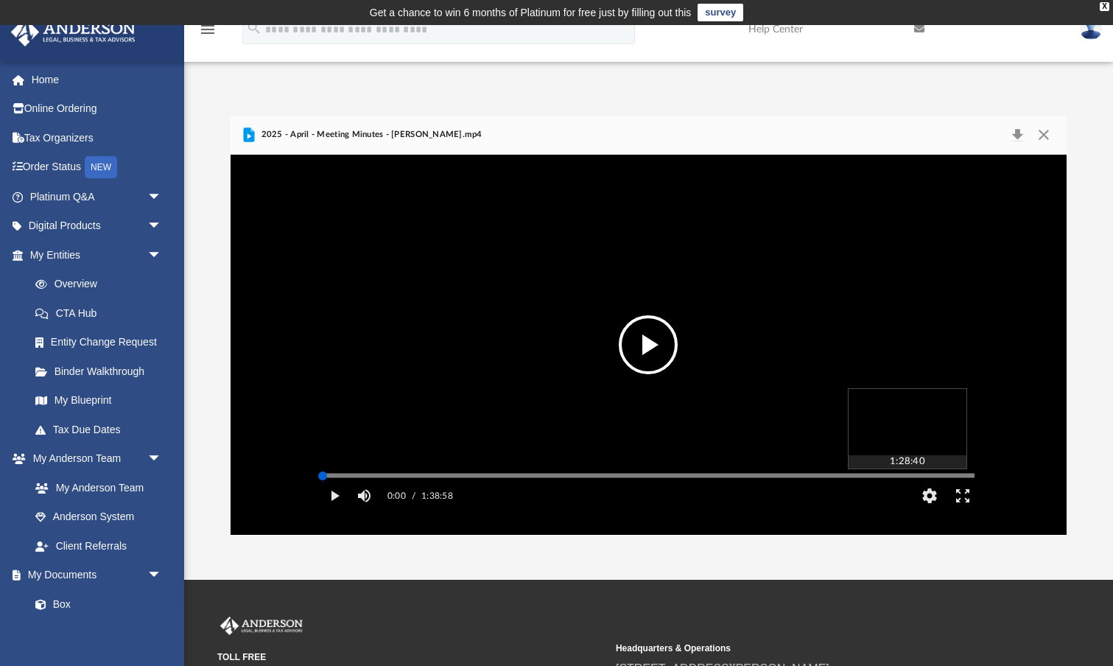
click at [907, 477] on div "Media Slider" at bounding box center [649, 475] width 652 height 2
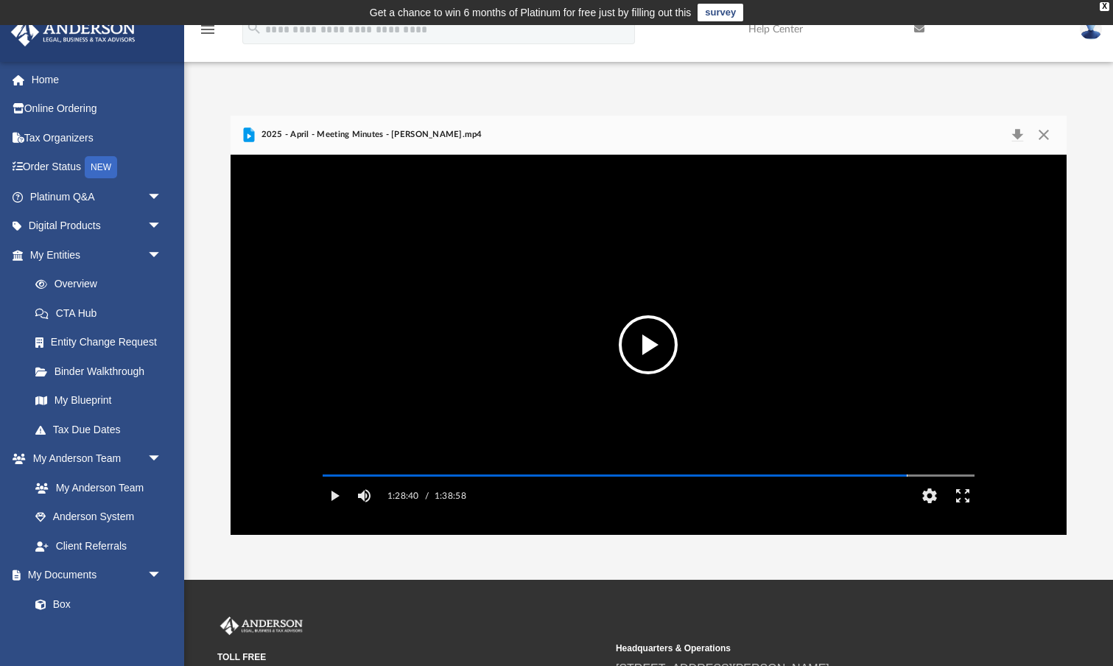
click at [654, 345] on button "File preview" at bounding box center [648, 344] width 59 height 59
click at [963, 510] on button "Enter fullscreen" at bounding box center [962, 495] width 33 height 29
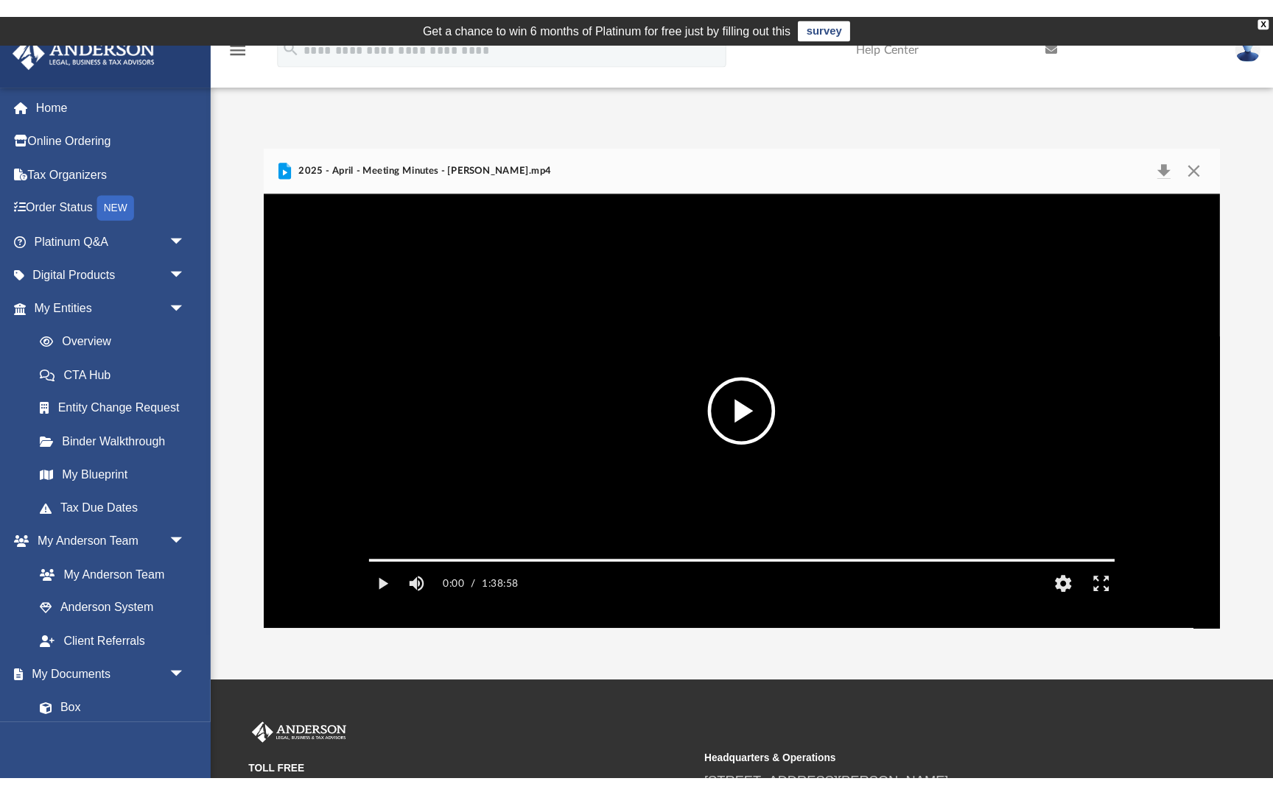
scroll to position [0, 0]
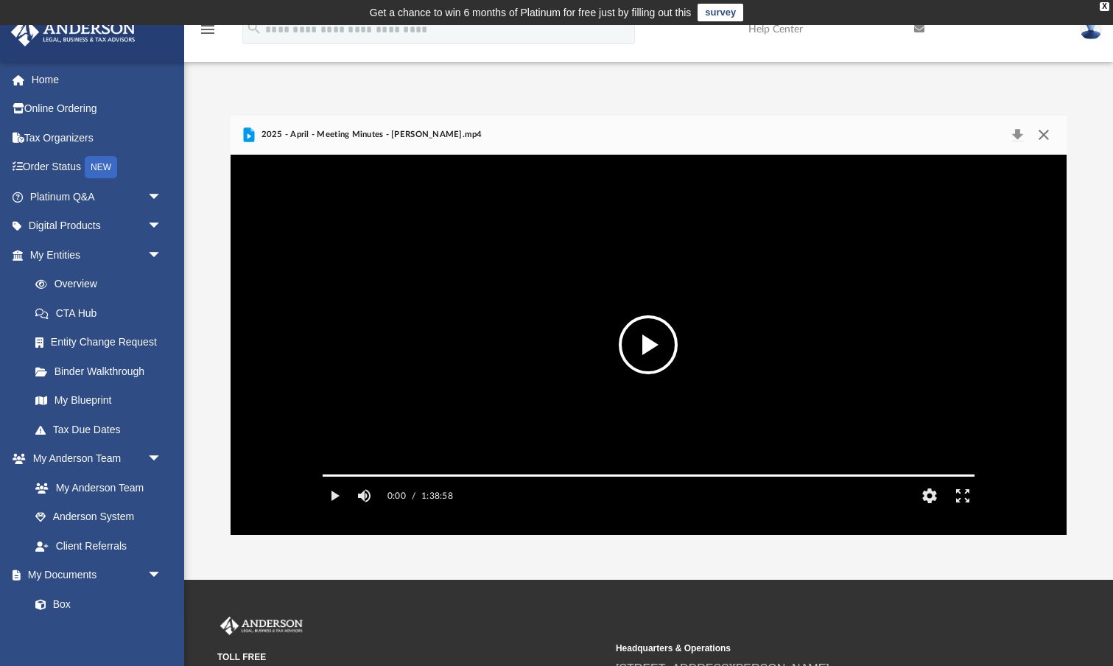
click at [1044, 136] on button "Close" at bounding box center [1043, 134] width 27 height 21
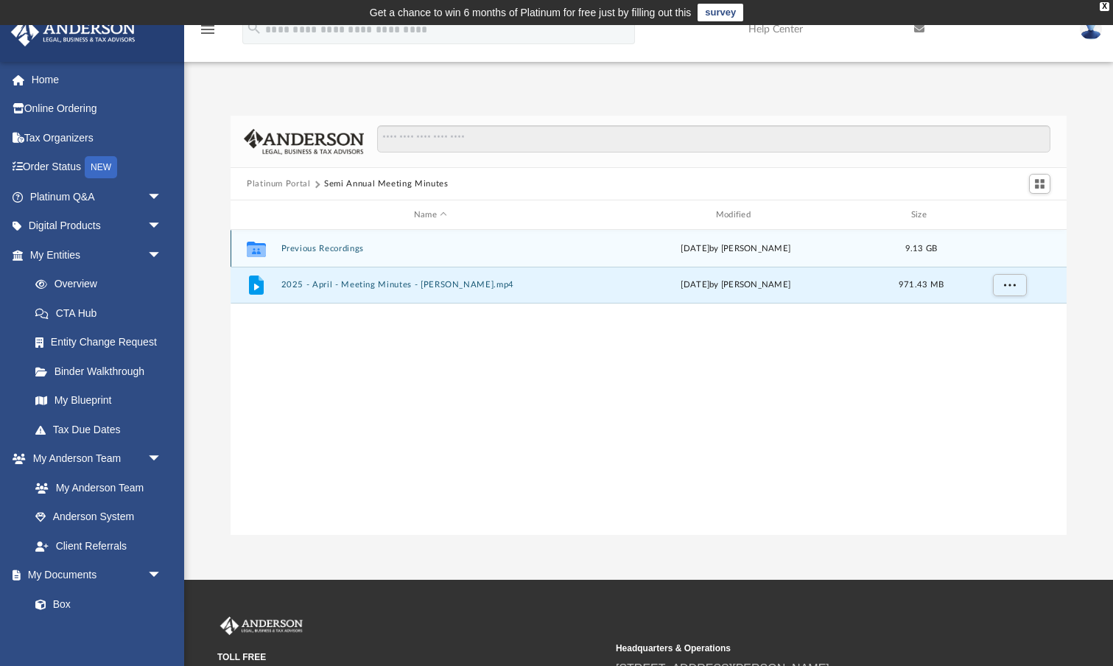
click at [290, 249] on button "Previous Recordings" at bounding box center [430, 249] width 299 height 10
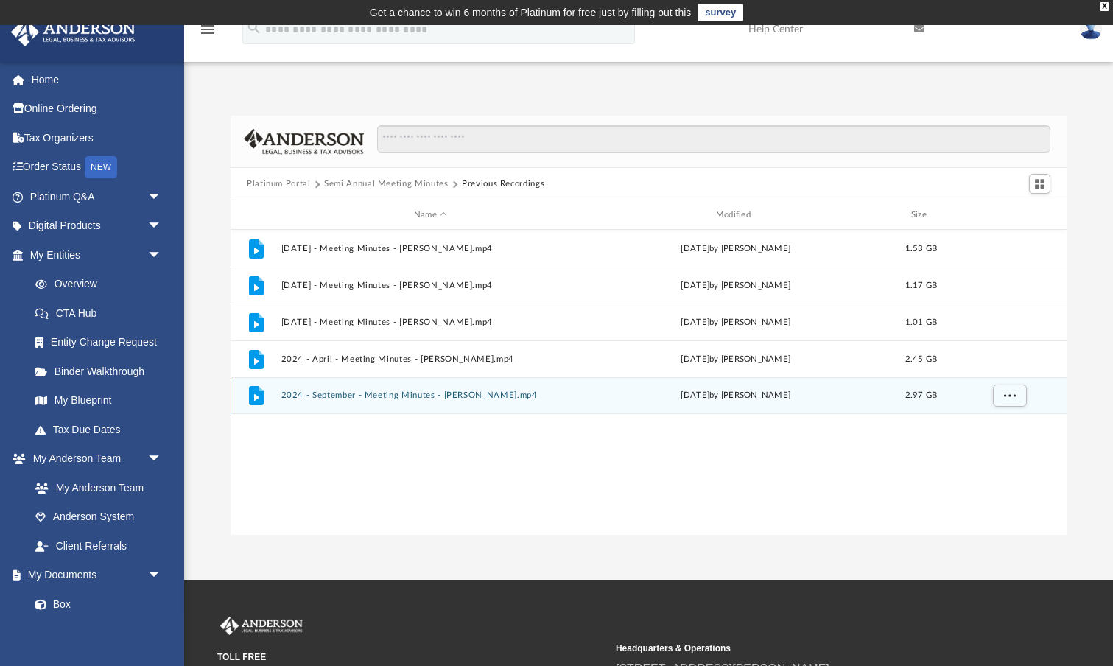
click at [407, 397] on button "2024 - September - Meeting Minutes - EJ McCaffrey.mp4" at bounding box center [430, 395] width 299 height 10
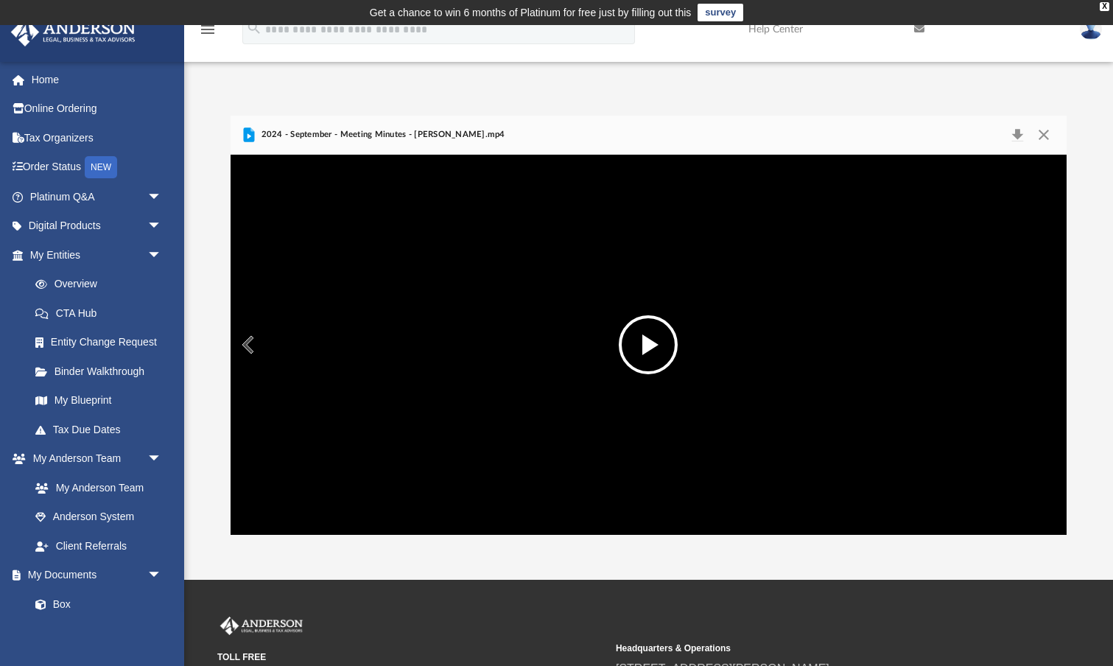
click at [639, 340] on button "File preview" at bounding box center [648, 344] width 59 height 59
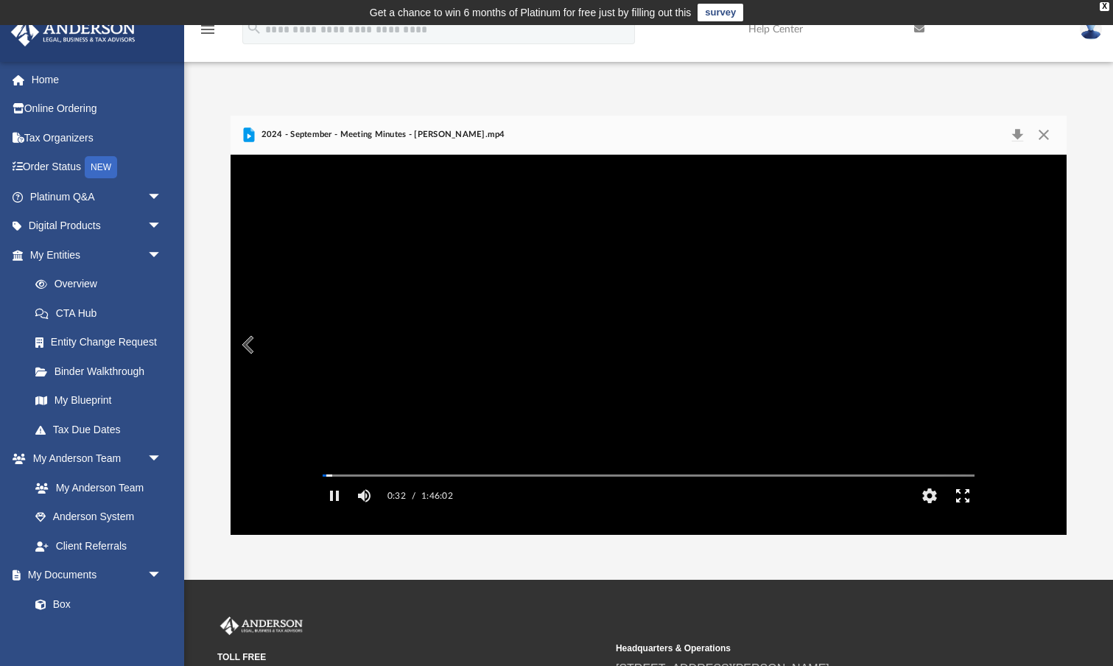
click at [963, 510] on button "Enter fullscreen" at bounding box center [962, 495] width 33 height 29
click at [1043, 134] on button "Close" at bounding box center [1043, 134] width 27 height 21
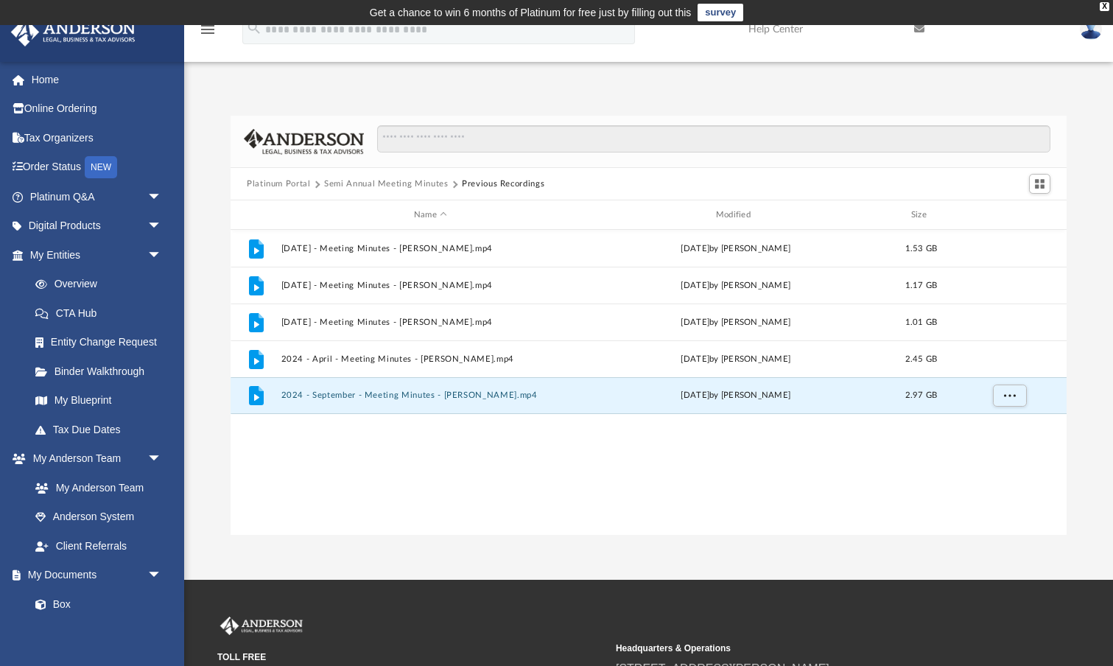
click at [334, 183] on button "Semi Annual Meeting Minutes" at bounding box center [386, 183] width 124 height 13
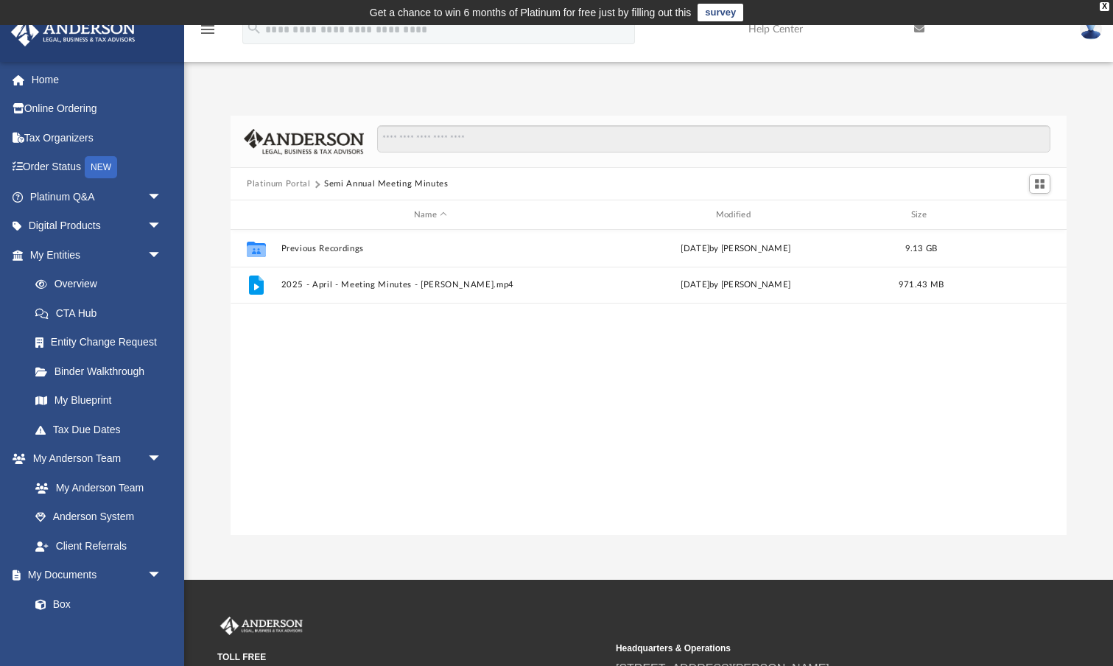
click at [285, 185] on button "Platinum Portal" at bounding box center [279, 183] width 64 height 13
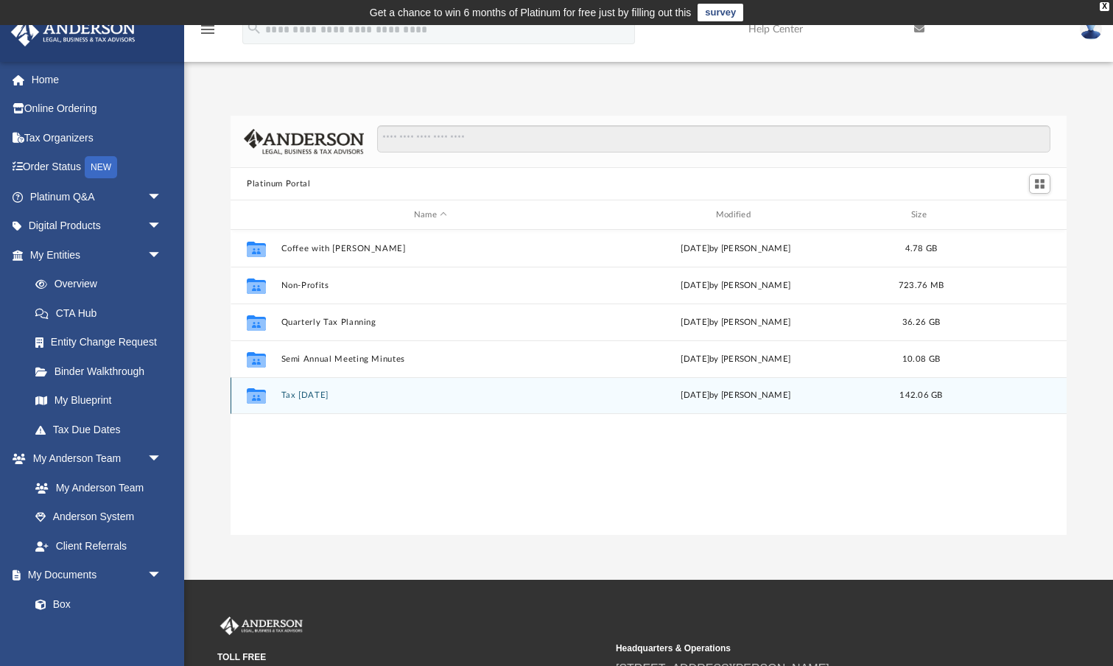
click at [320, 394] on button "Tax Tuesday" at bounding box center [430, 395] width 299 height 10
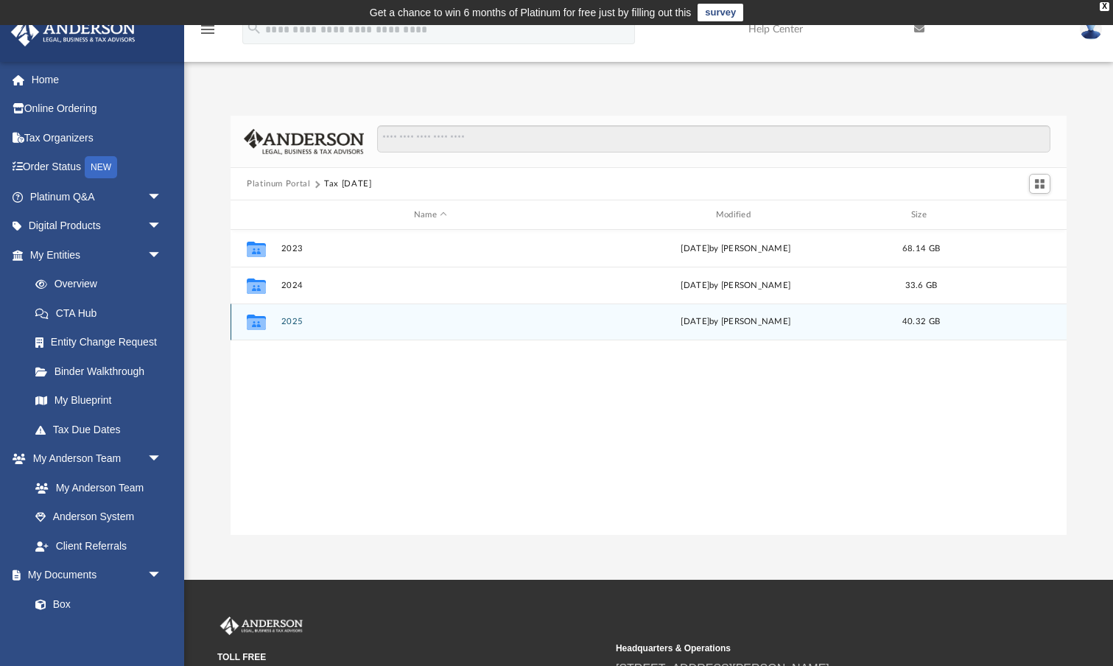
click at [293, 323] on button "2025" at bounding box center [430, 322] width 299 height 10
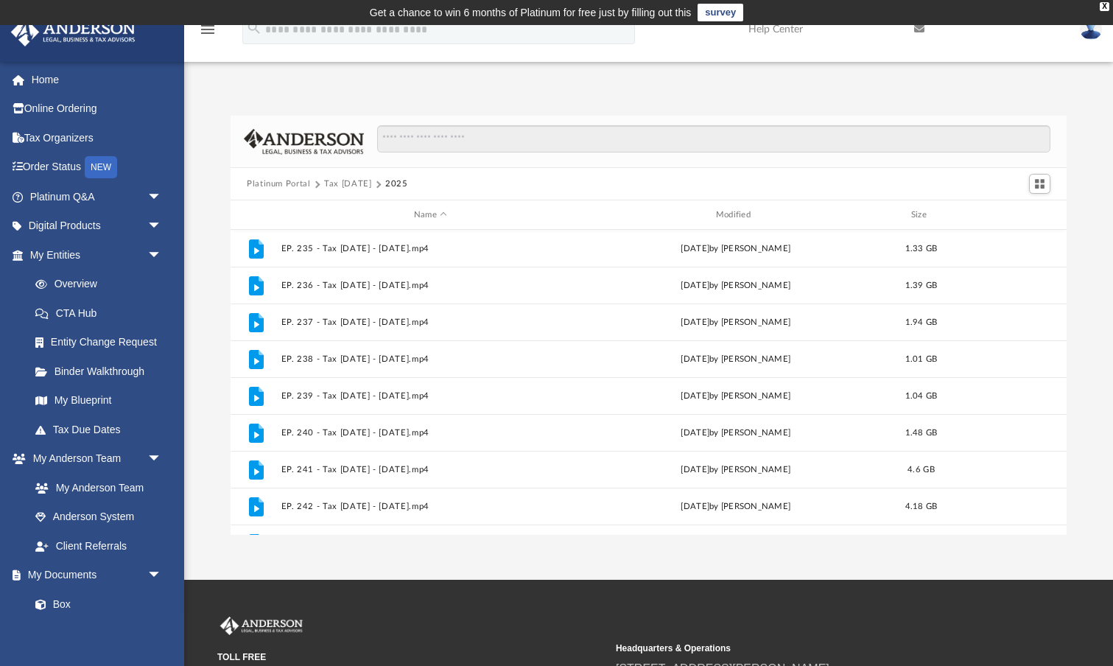
click at [298, 185] on button "Platinum Portal" at bounding box center [279, 183] width 64 height 13
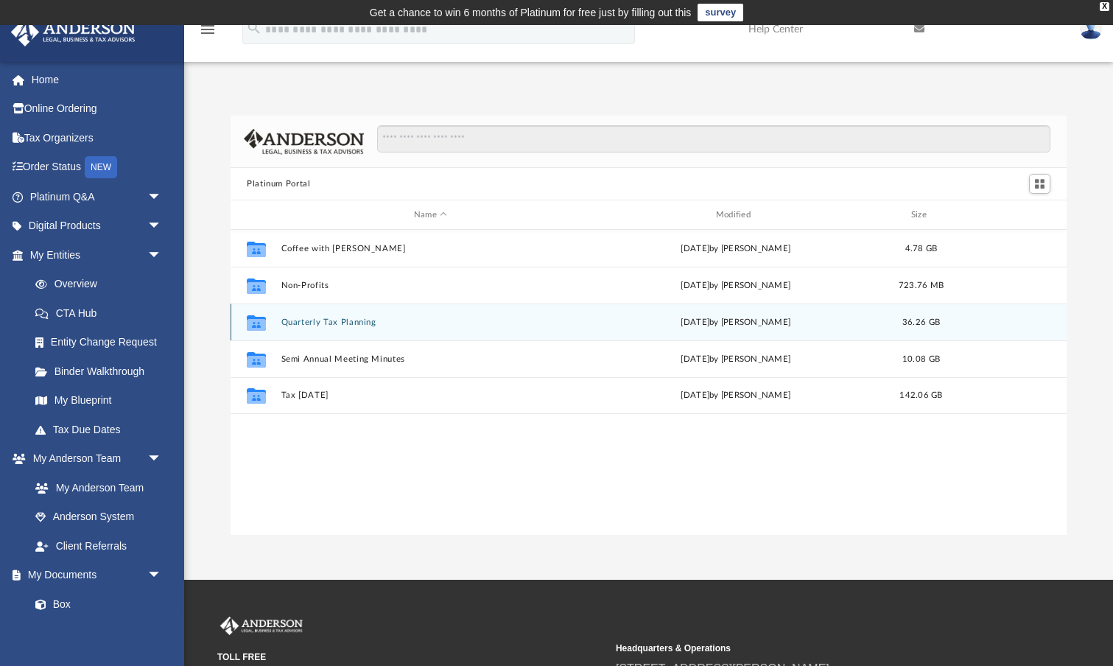
click at [340, 322] on button "Quarterly Tax Planning" at bounding box center [430, 322] width 299 height 10
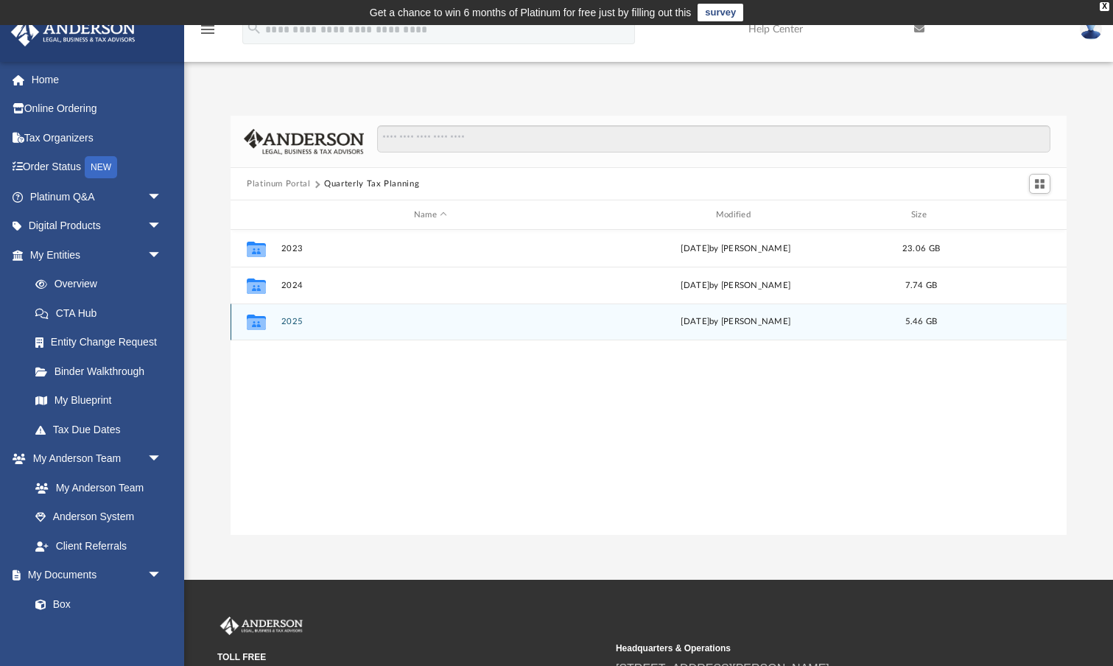
click at [296, 320] on button "2025" at bounding box center [430, 322] width 299 height 10
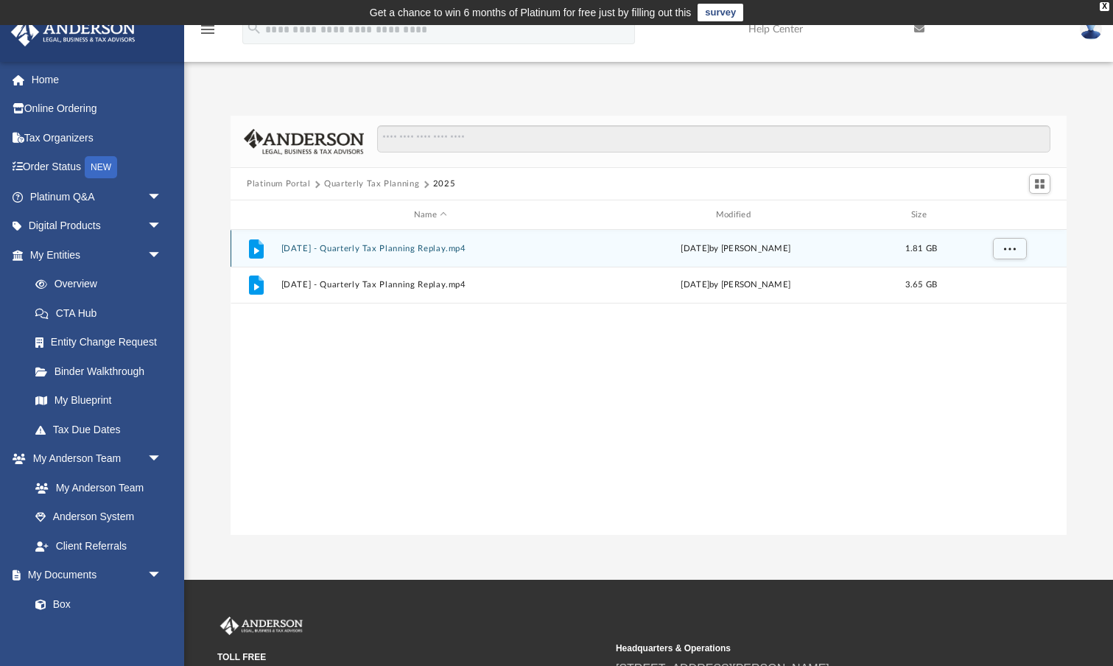
click at [298, 249] on button "July 18th, 2025 - Quarterly Tax Planning Replay.mp4" at bounding box center [430, 249] width 299 height 10
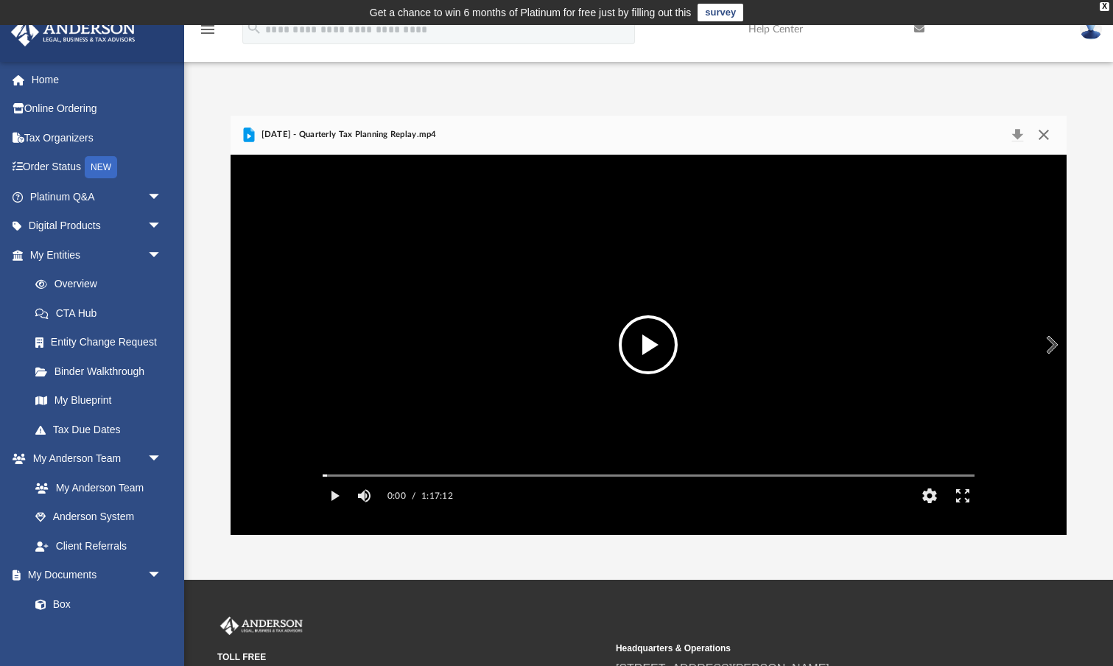
click at [1046, 136] on button "Close" at bounding box center [1043, 134] width 27 height 21
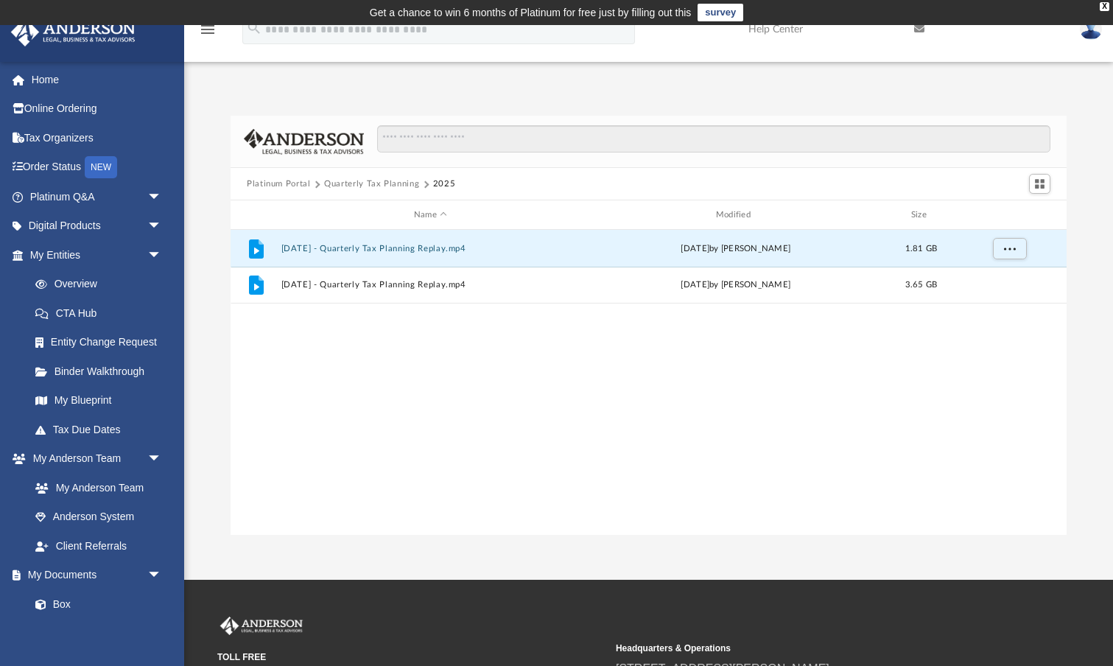
click at [288, 183] on button "Platinum Portal" at bounding box center [279, 183] width 64 height 13
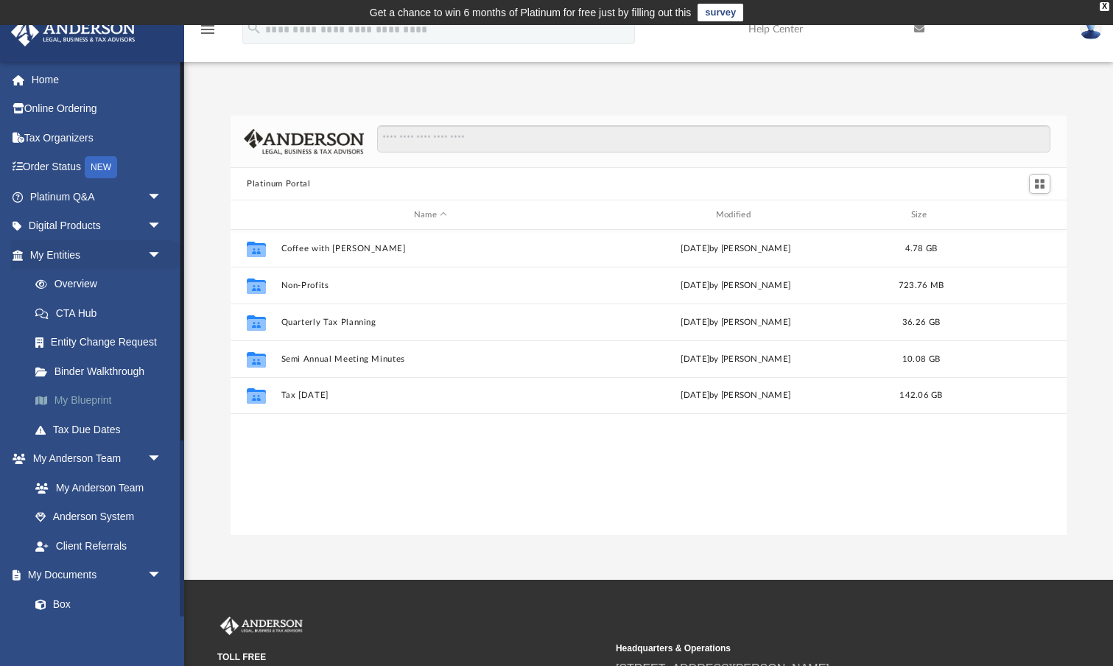
click at [94, 398] on link "My Blueprint" at bounding box center [103, 400] width 164 height 29
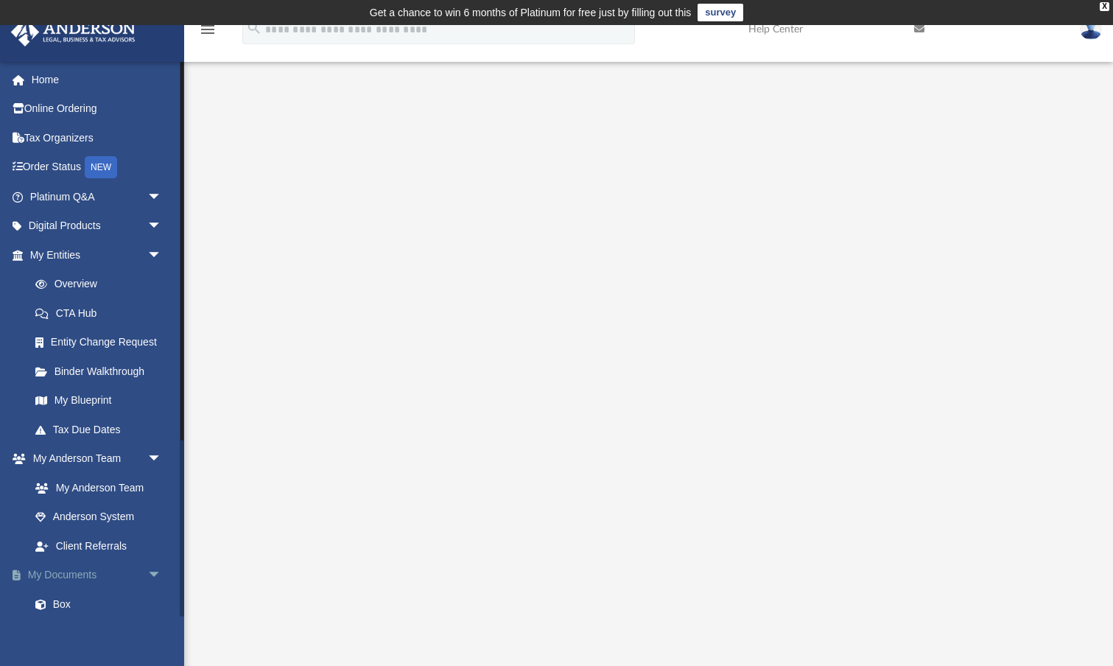
click at [80, 567] on link "My Documents arrow_drop_down" at bounding box center [97, 574] width 174 height 29
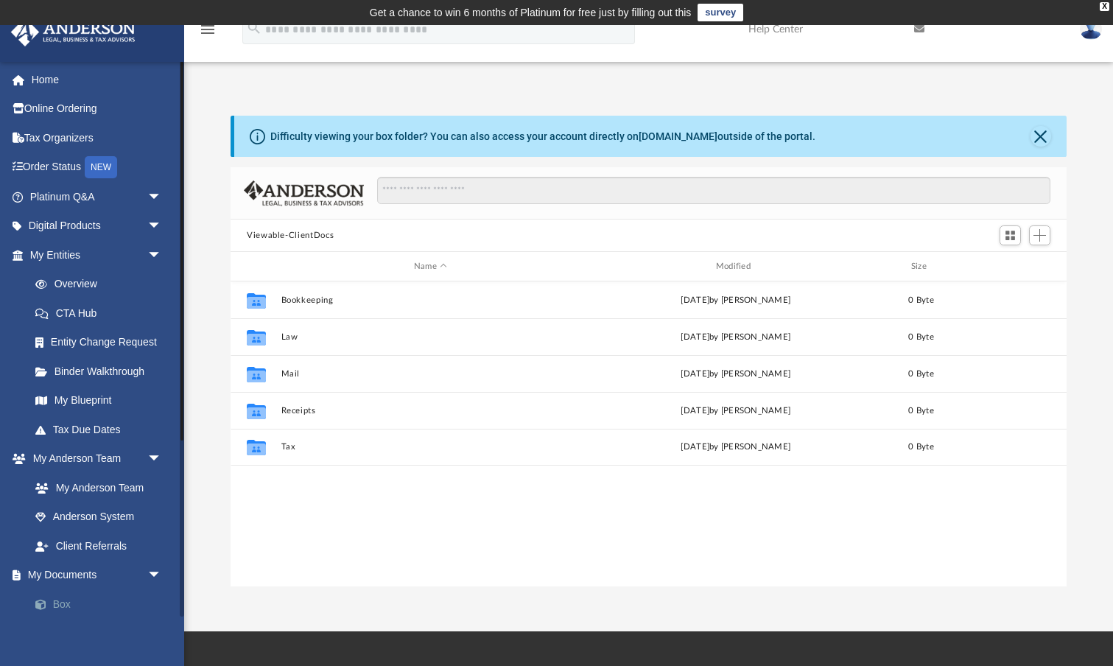
scroll to position [335, 836]
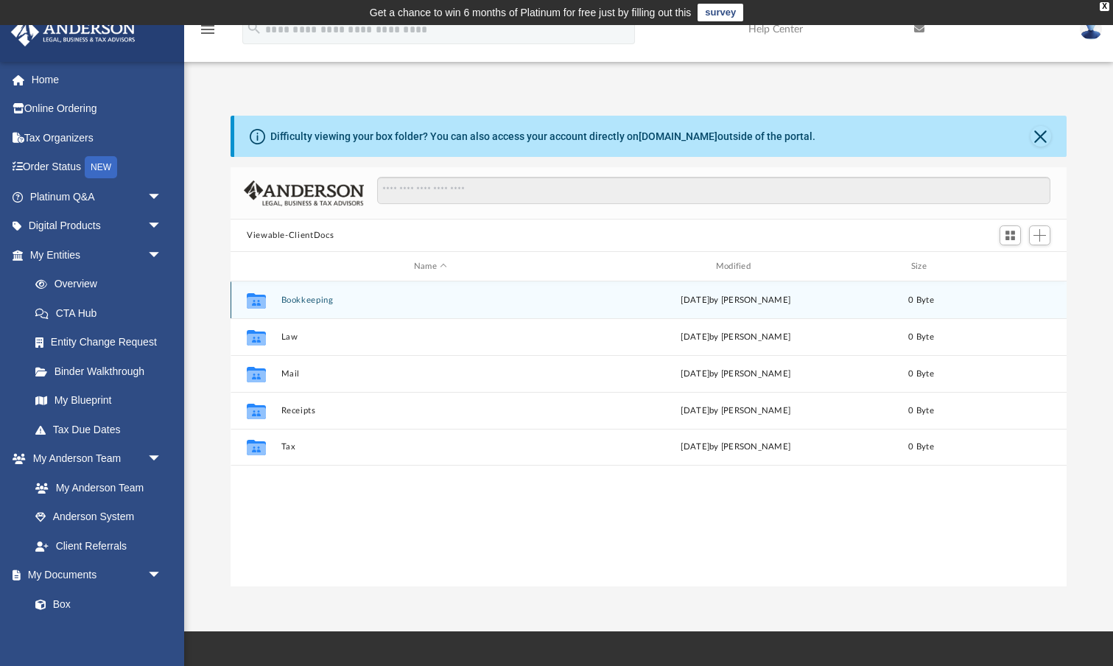
click at [312, 299] on button "Bookkeeping" at bounding box center [430, 300] width 299 height 10
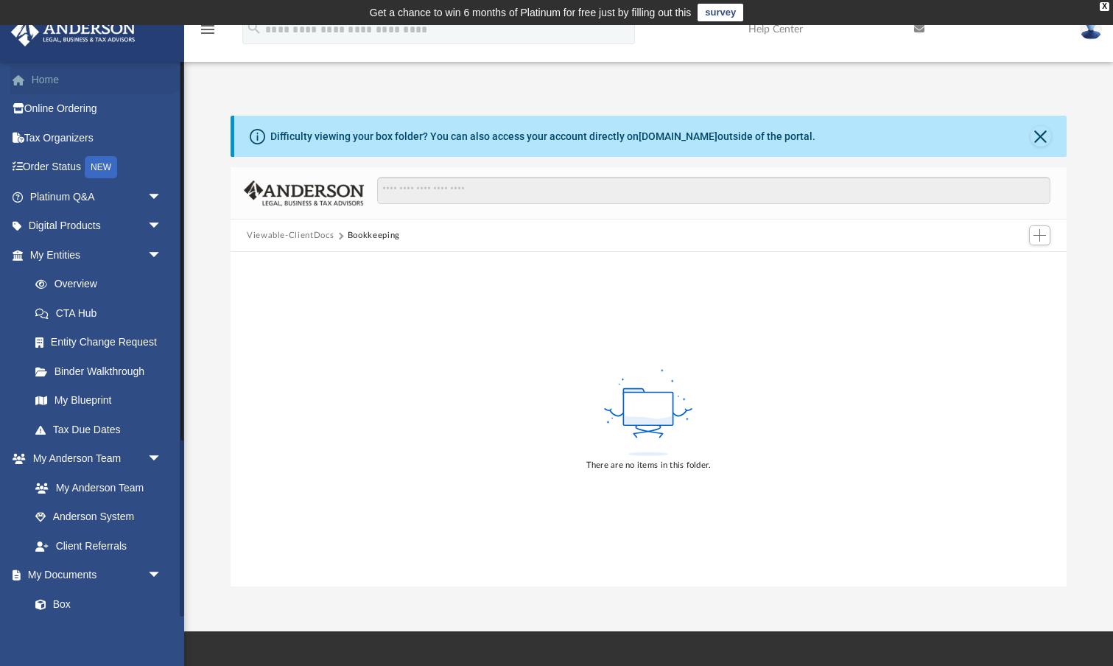
click at [52, 77] on link "Home" at bounding box center [97, 79] width 174 height 29
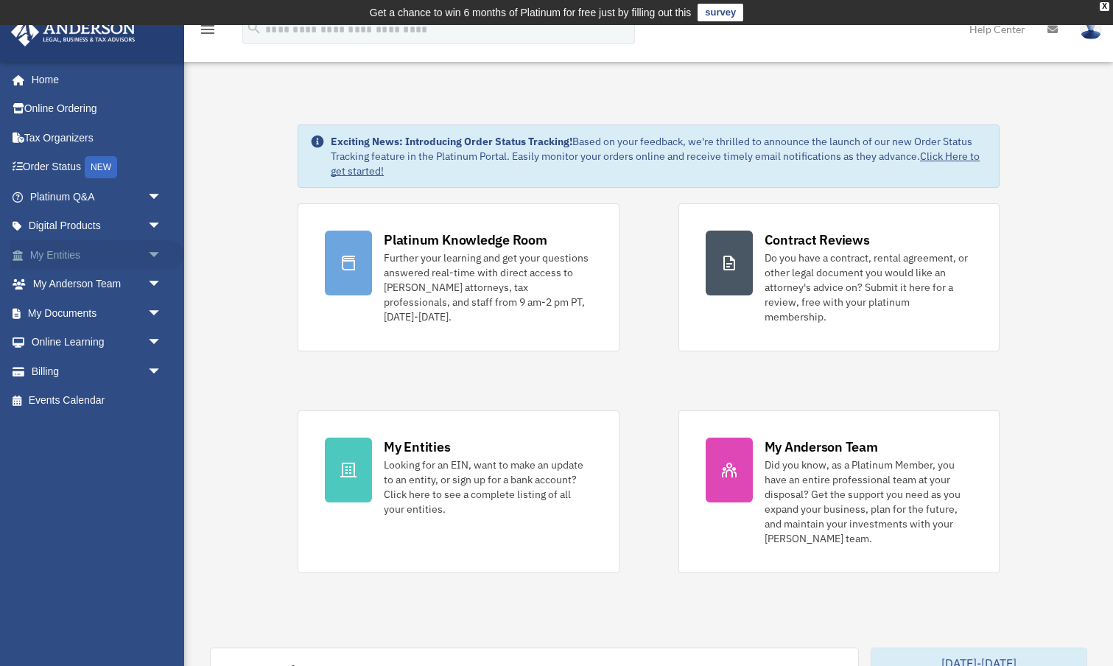
click at [66, 251] on link "My Entities arrow_drop_down" at bounding box center [97, 254] width 174 height 29
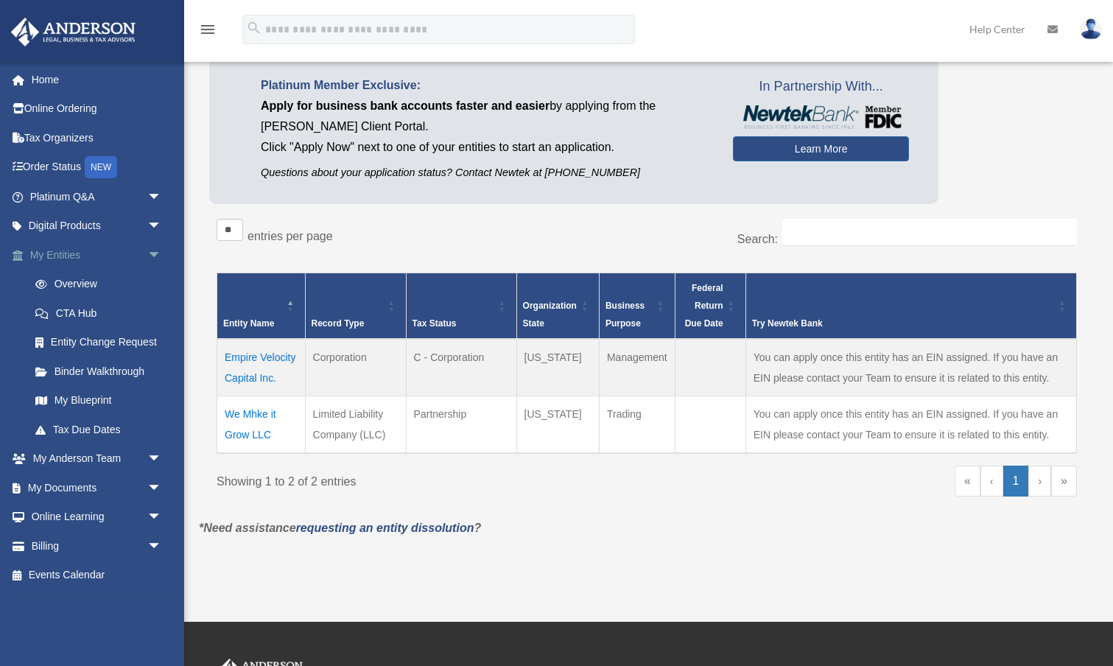
scroll to position [127, 0]
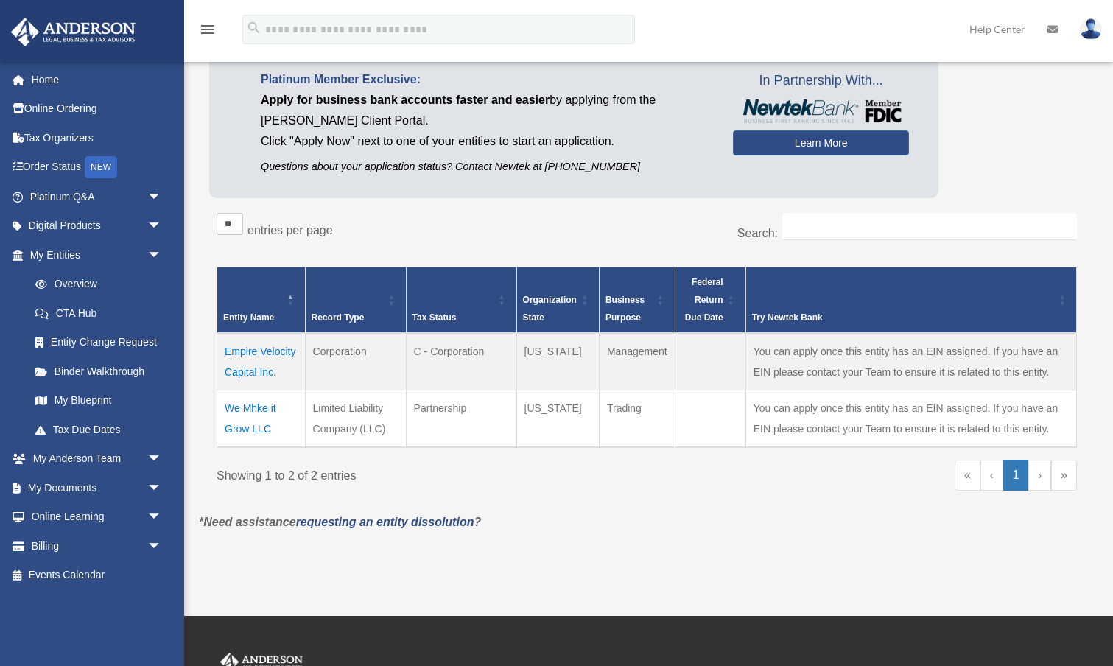
click at [248, 350] on td "Empire Velocity Capital Inc." at bounding box center [261, 361] width 88 height 57
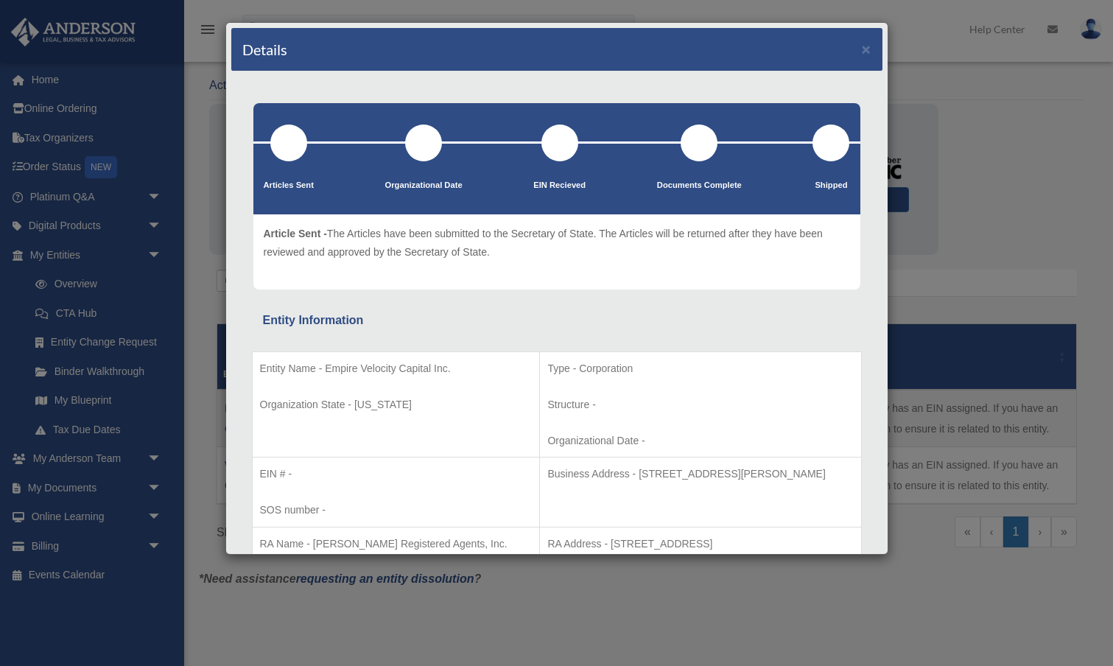
scroll to position [67, 0]
click at [867, 49] on button "×" at bounding box center [867, 48] width 10 height 15
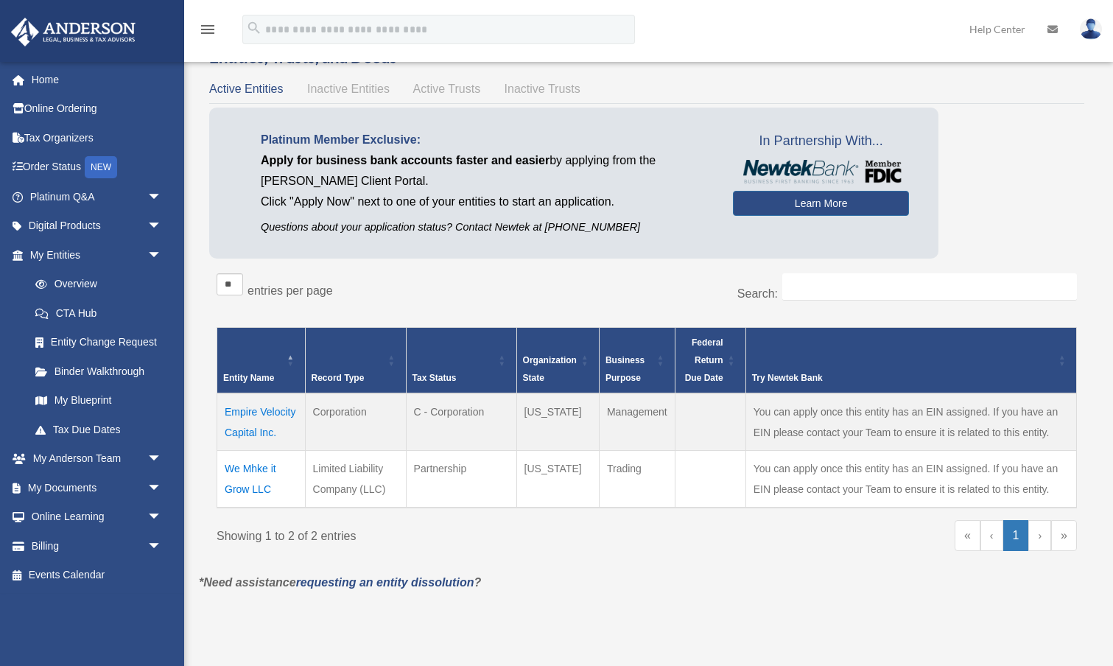
click at [245, 467] on td "We Mhke it Grow LLC" at bounding box center [261, 479] width 88 height 57
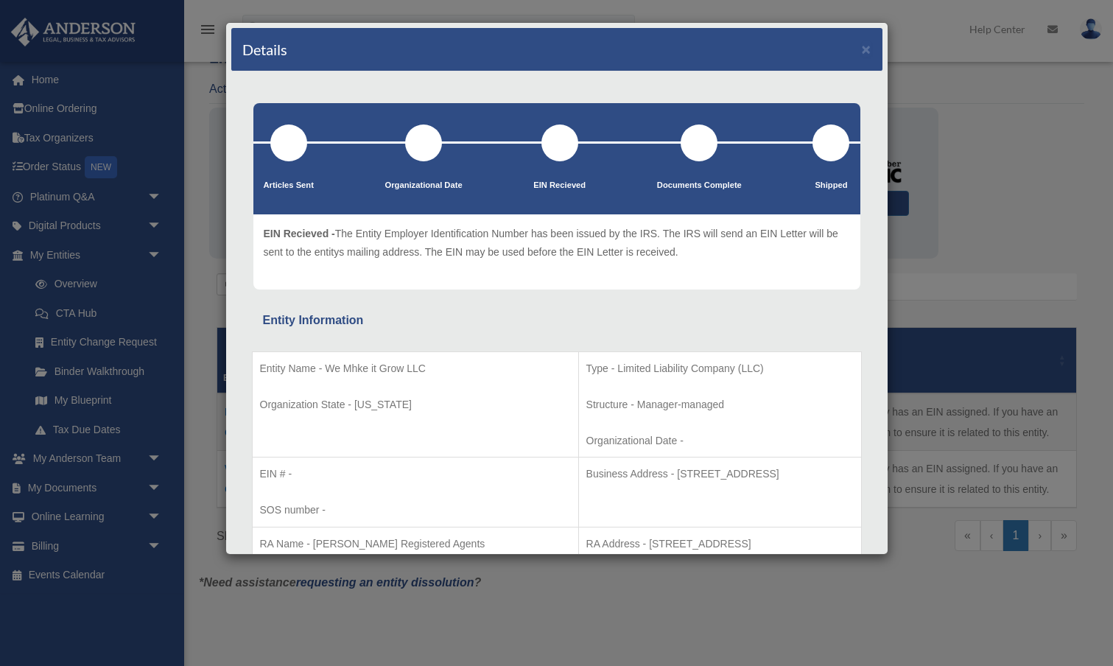
scroll to position [0, 0]
click at [867, 48] on button "×" at bounding box center [867, 48] width 10 height 15
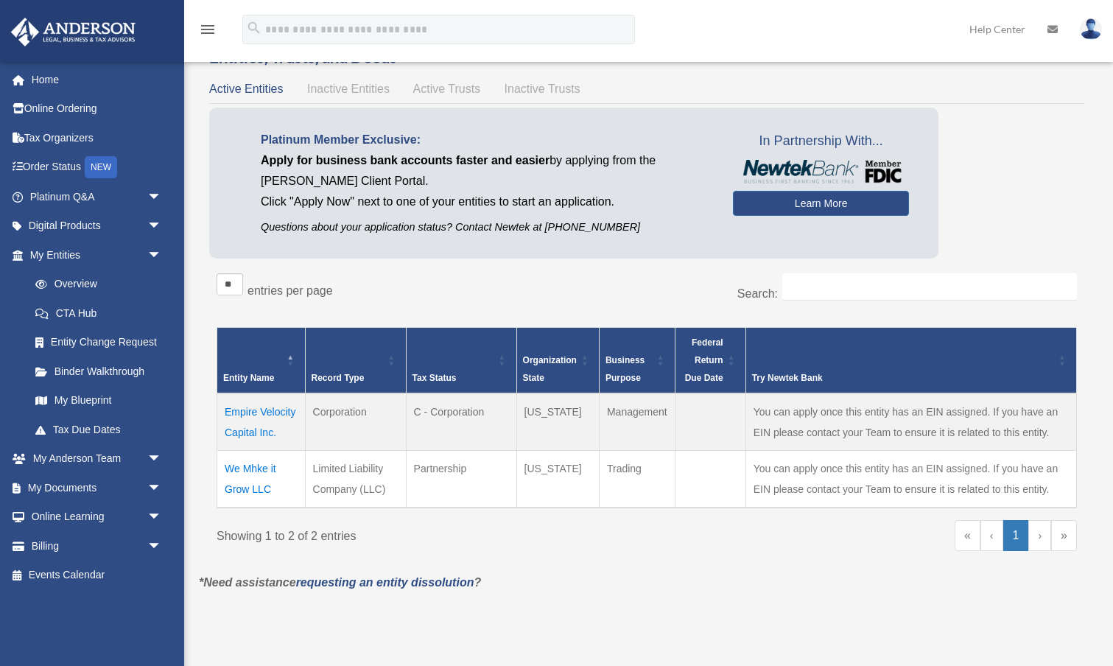
click at [257, 409] on td "Empire Velocity Capital Inc." at bounding box center [261, 421] width 88 height 57
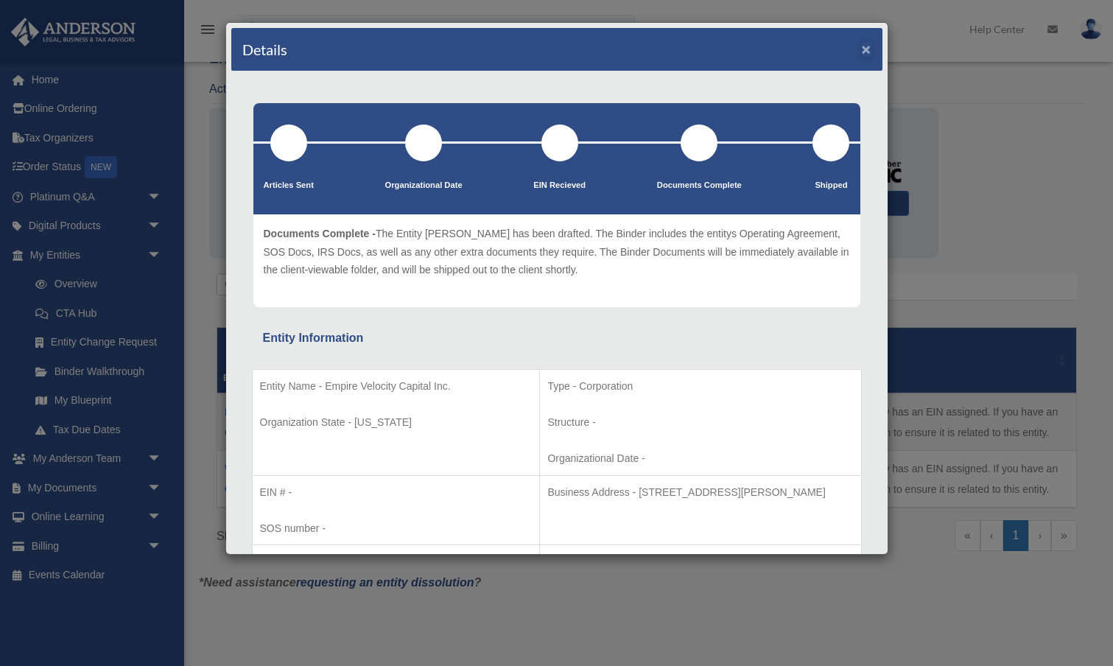
click at [869, 47] on button "×" at bounding box center [867, 48] width 10 height 15
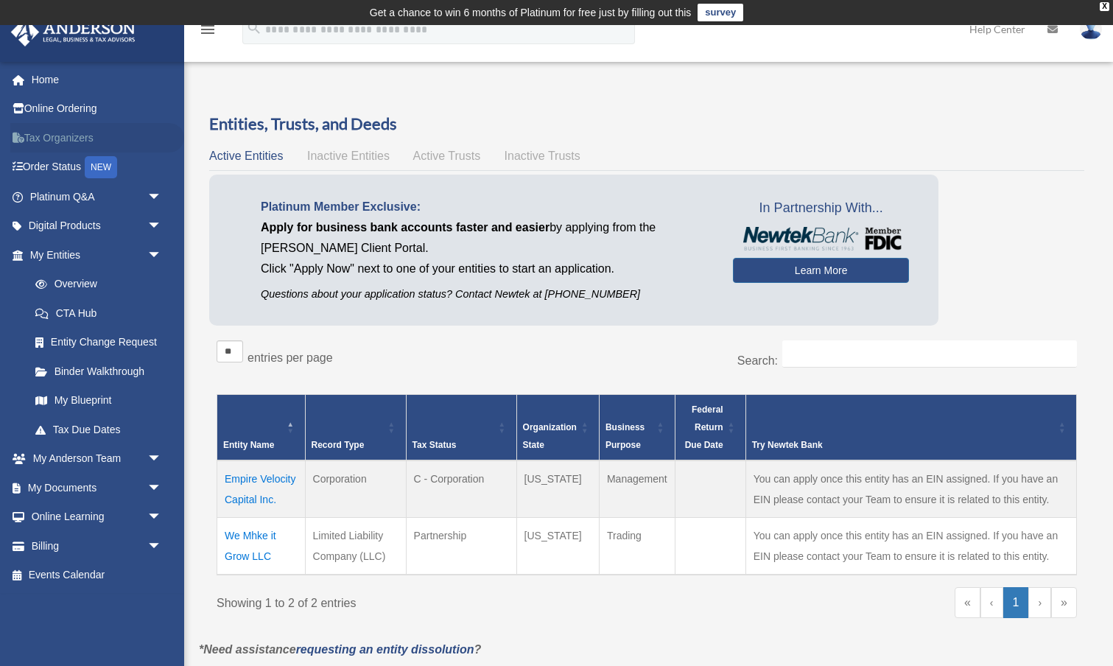
click at [52, 137] on link "Tax Organizers" at bounding box center [97, 137] width 174 height 29
